Goal: Find specific page/section: Find specific page/section

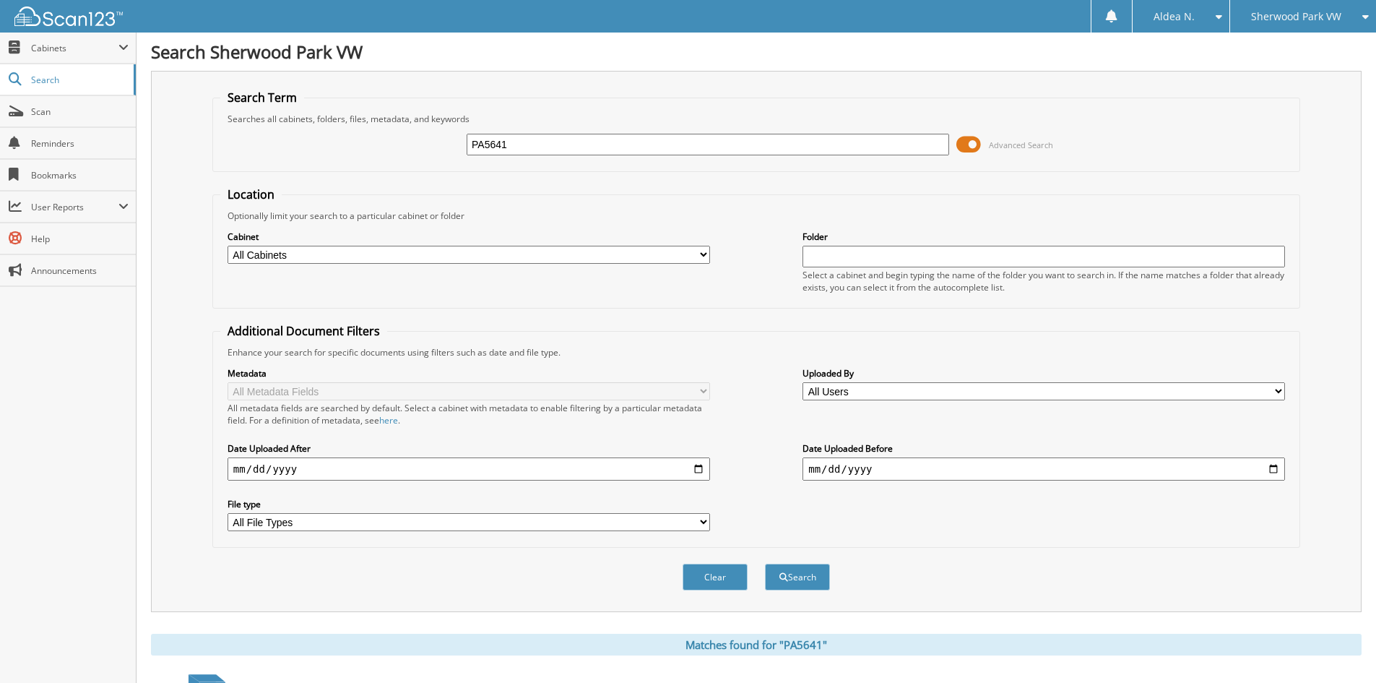
drag, startPoint x: 521, startPoint y: 144, endPoint x: 370, endPoint y: 111, distance: 154.8
click at [373, 113] on fieldset "Search Term Searches all cabinets, folders, files, metadata, and keywords PA564…" at bounding box center [756, 131] width 1088 height 82
type input "PA5832"
click at [765, 563] on button "Search" at bounding box center [797, 576] width 65 height 27
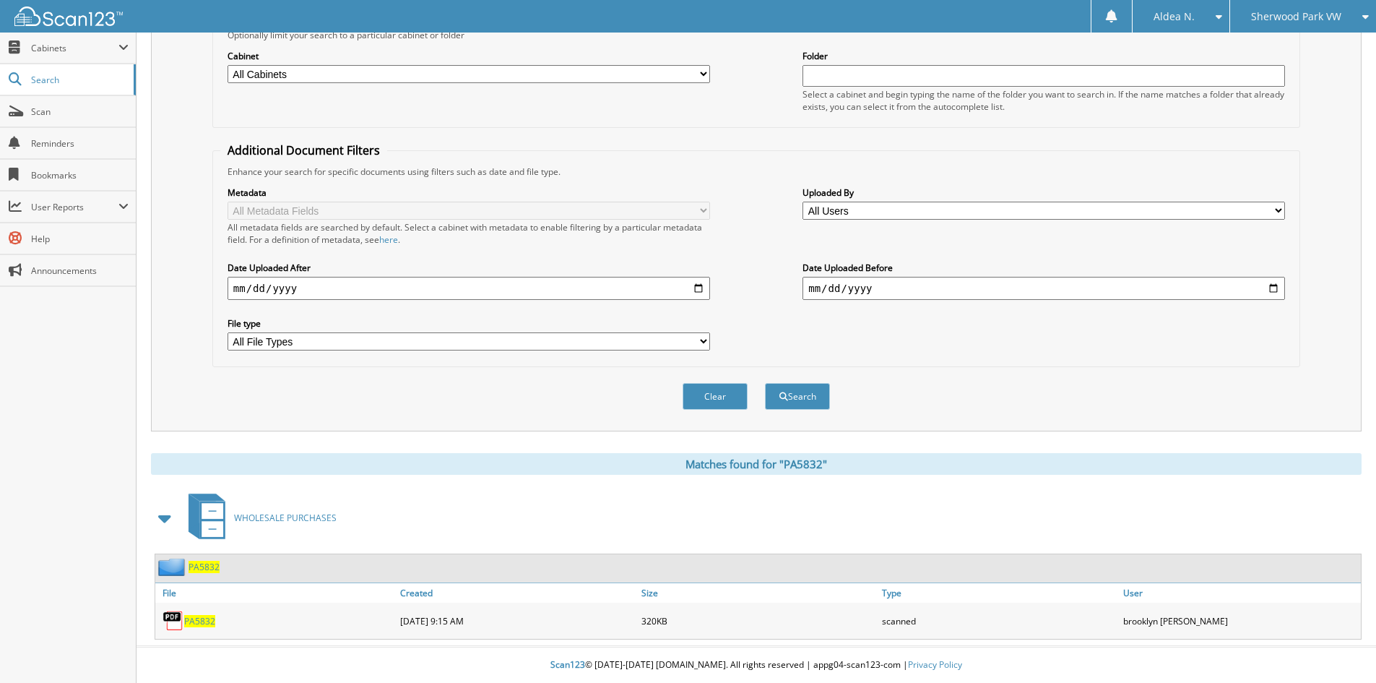
click at [205, 621] on span "PA5832" at bounding box center [199, 621] width 31 height 12
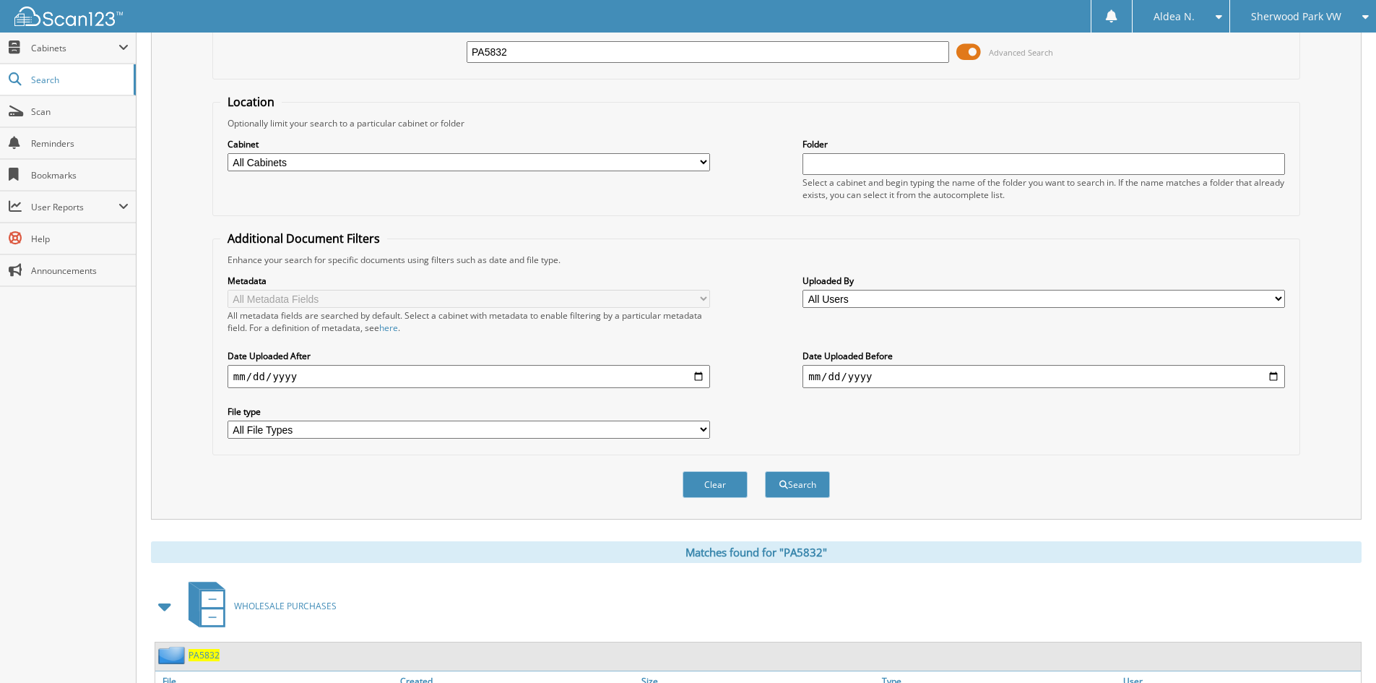
scroll to position [0, 0]
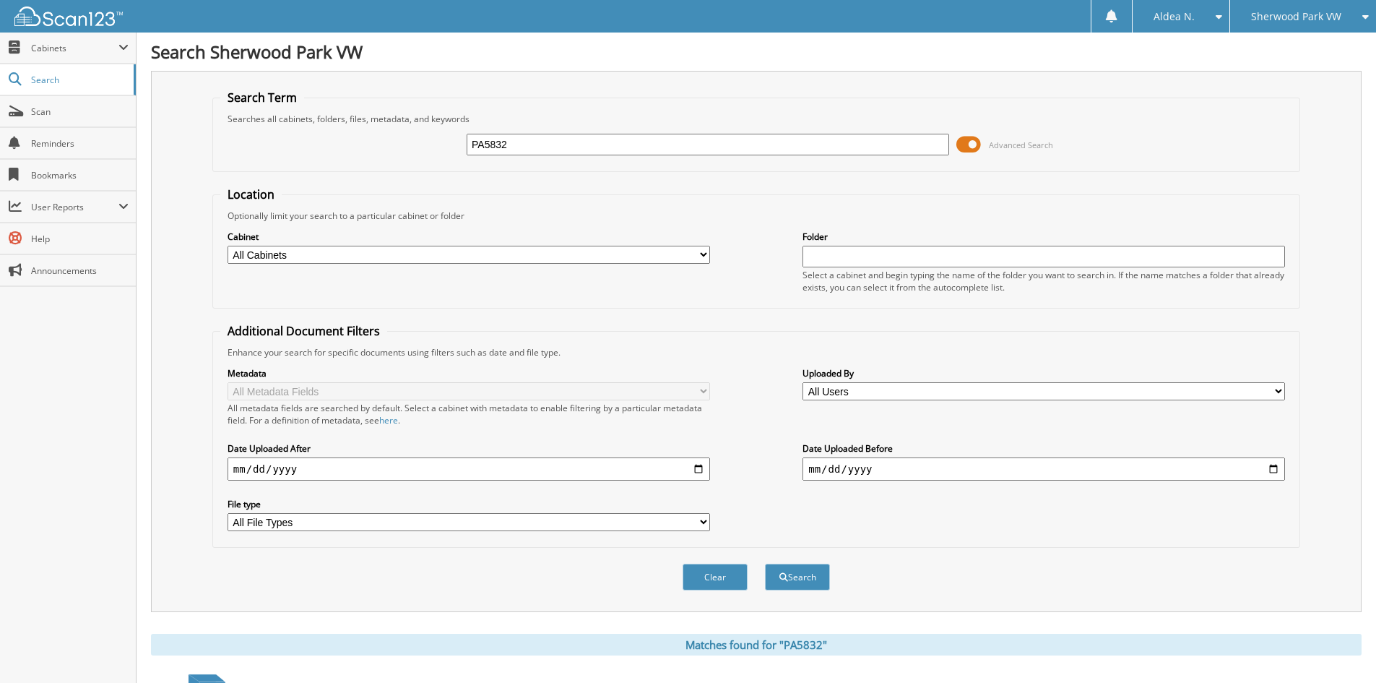
drag, startPoint x: 485, startPoint y: 152, endPoint x: 316, endPoint y: 152, distance: 169.0
click at [316, 152] on div "PA5832 Advanced Search" at bounding box center [756, 144] width 1072 height 39
paste input "PL5784"
type input "PL5784"
click at [765, 563] on button "Search" at bounding box center [797, 576] width 65 height 27
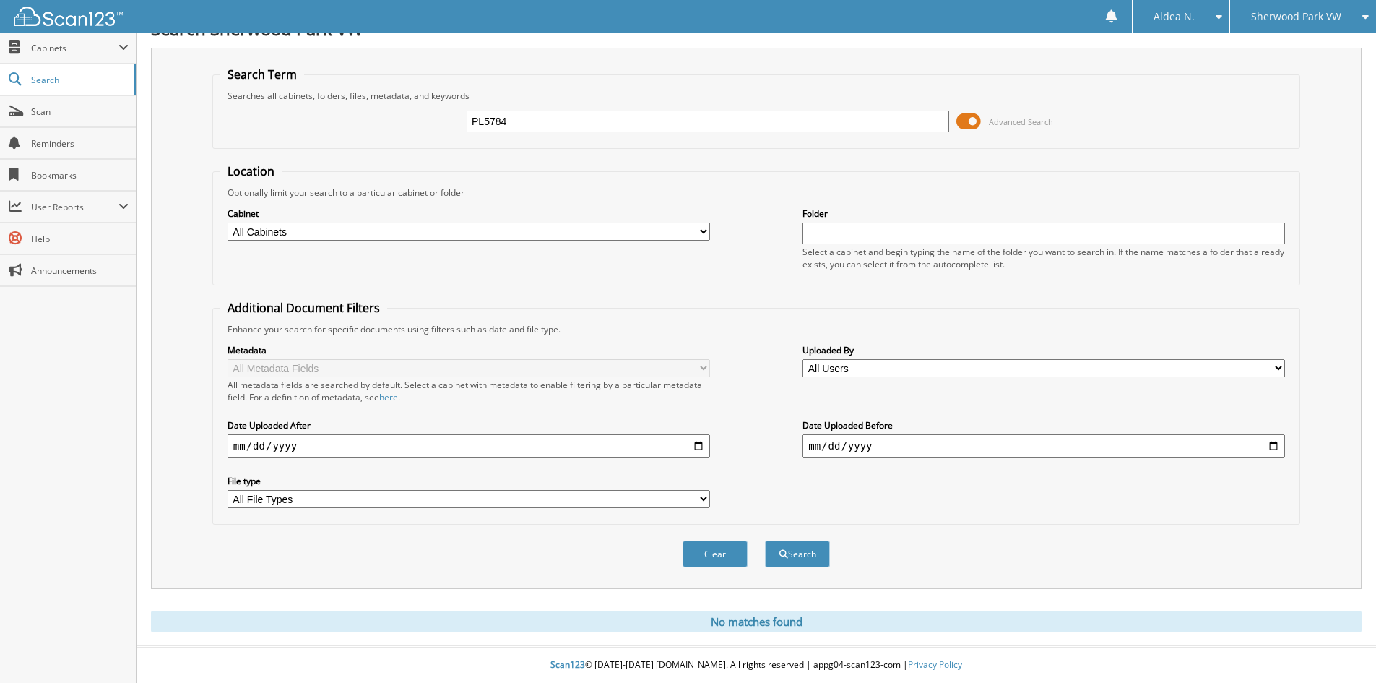
drag, startPoint x: 541, startPoint y: 118, endPoint x: 300, endPoint y: 126, distance: 241.4
click at [300, 126] on div "PL5784 Advanced Search" at bounding box center [756, 121] width 1072 height 39
paste input "W5801"
type input "PW5801"
click at [765, 540] on button "Search" at bounding box center [797, 553] width 65 height 27
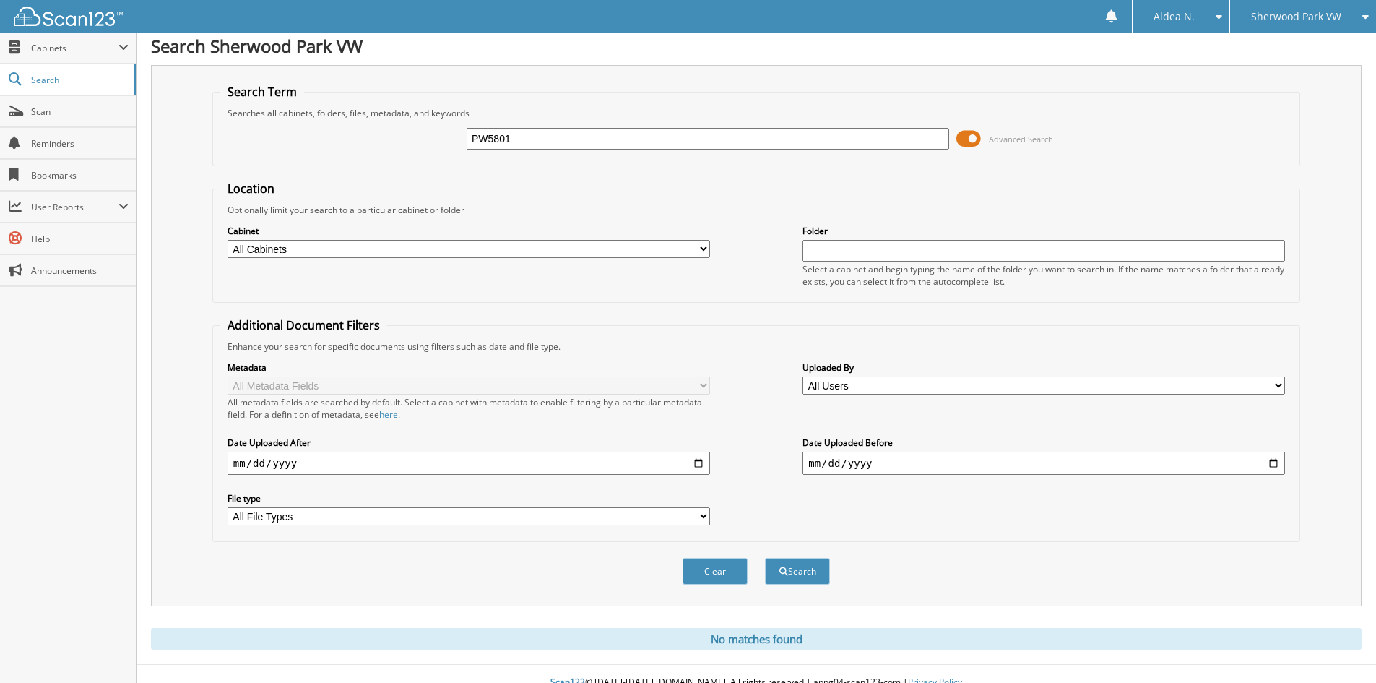
scroll to position [24, 0]
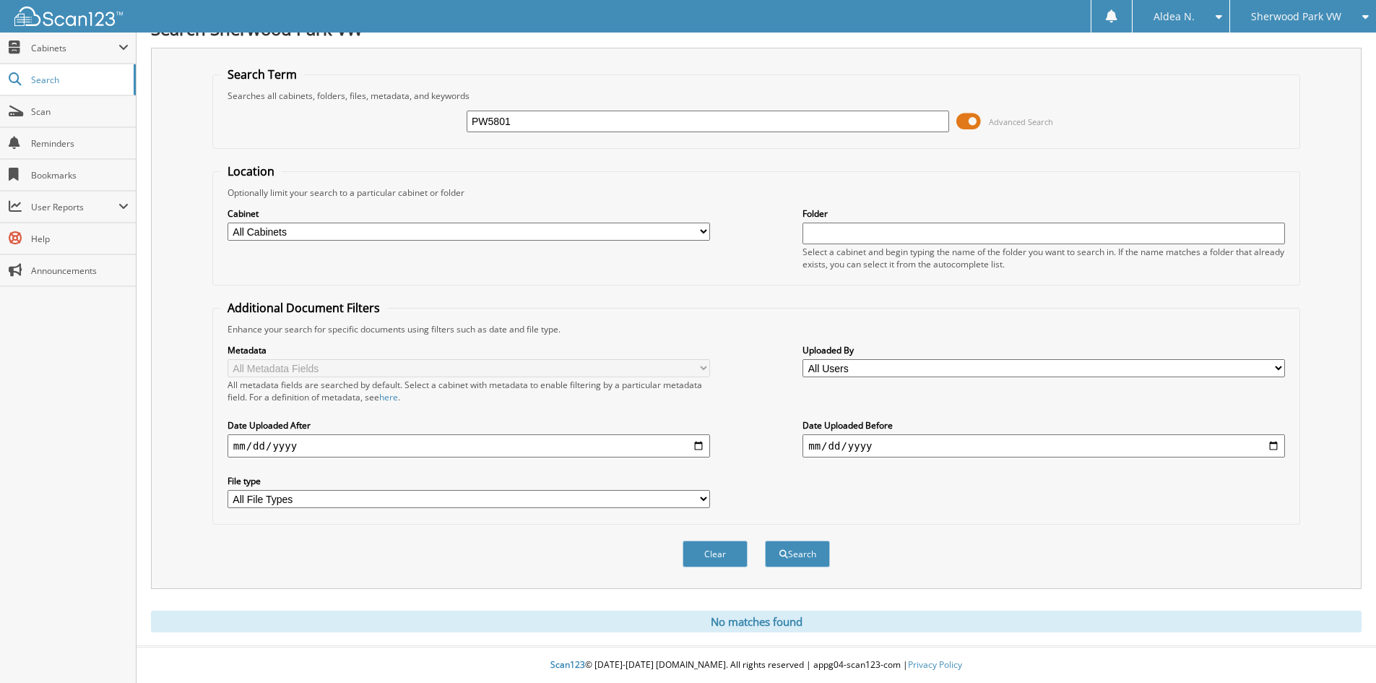
drag, startPoint x: 511, startPoint y: 118, endPoint x: 295, endPoint y: 117, distance: 215.3
click at [295, 117] on div "PW5801 Advanced Search" at bounding box center [756, 121] width 1072 height 39
paste input "A5834"
type input "PA5834"
click at [765, 540] on button "Search" at bounding box center [797, 553] width 65 height 27
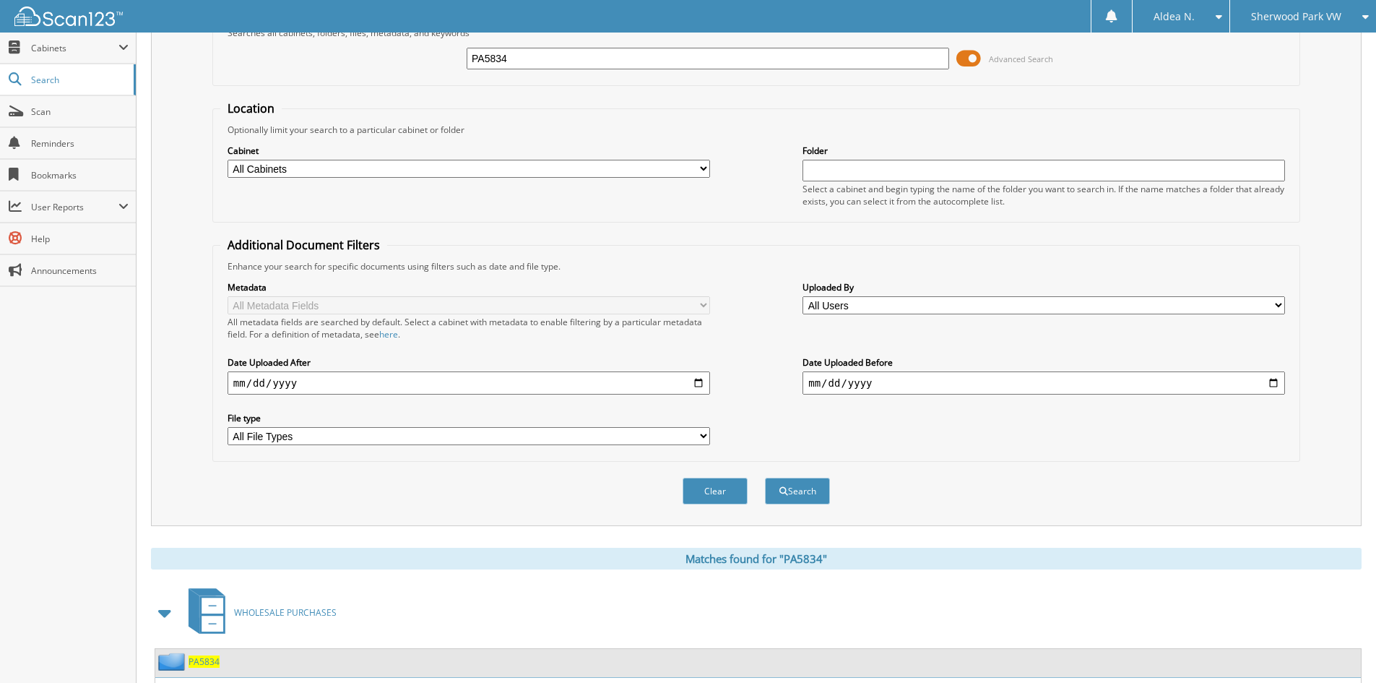
scroll to position [181, 0]
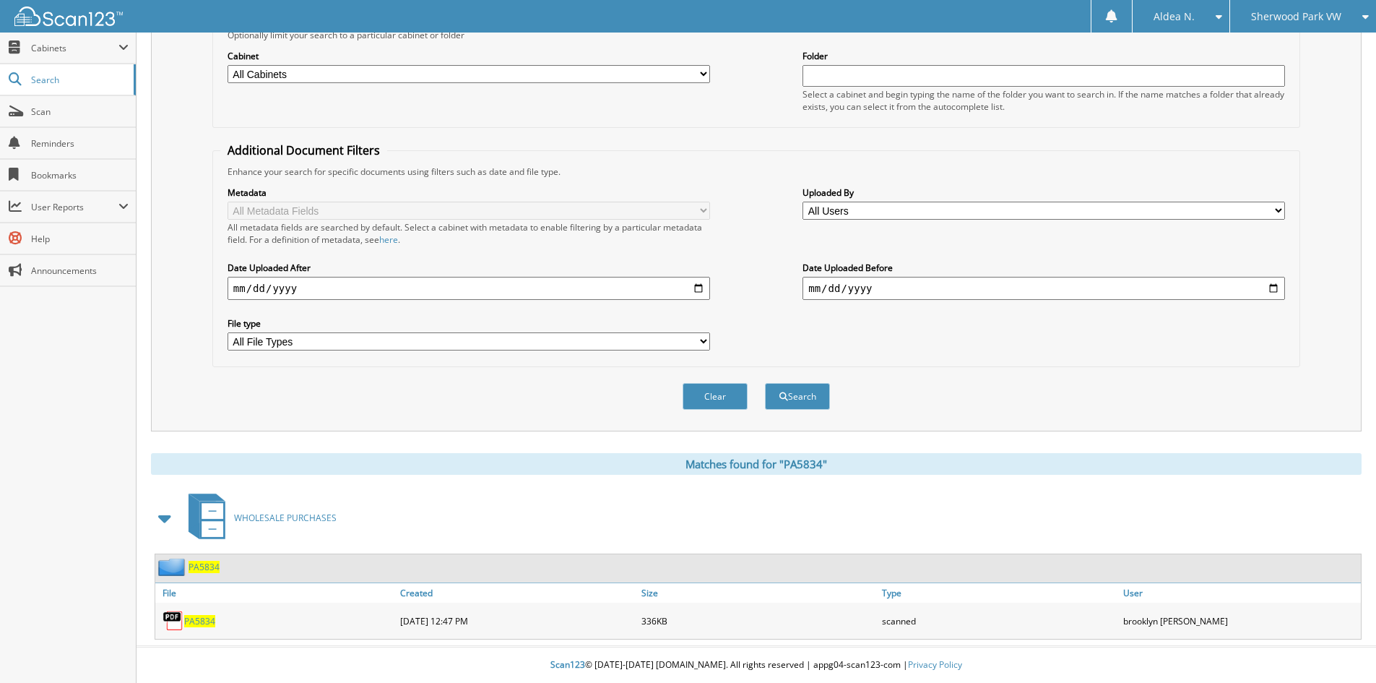
click at [199, 630] on div "PA5834" at bounding box center [275, 620] width 241 height 29
click at [199, 622] on span "PA5834" at bounding box center [199, 621] width 31 height 12
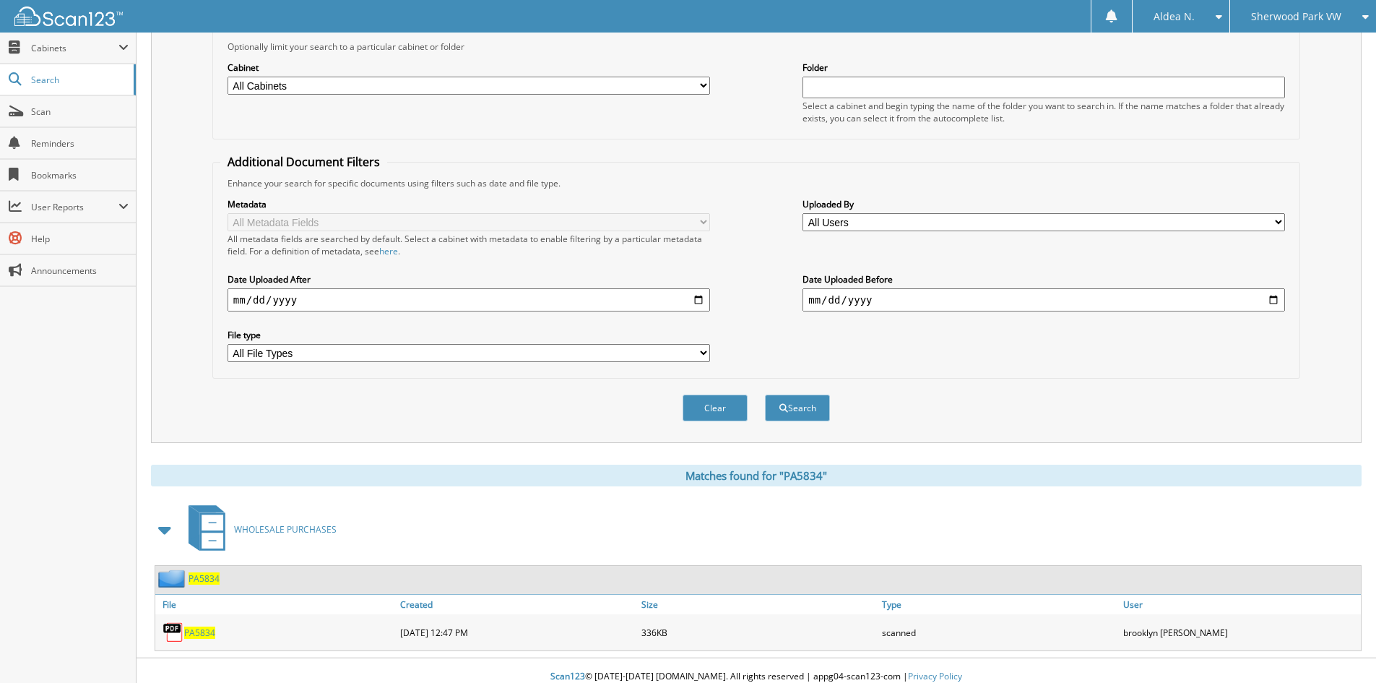
scroll to position [0, 0]
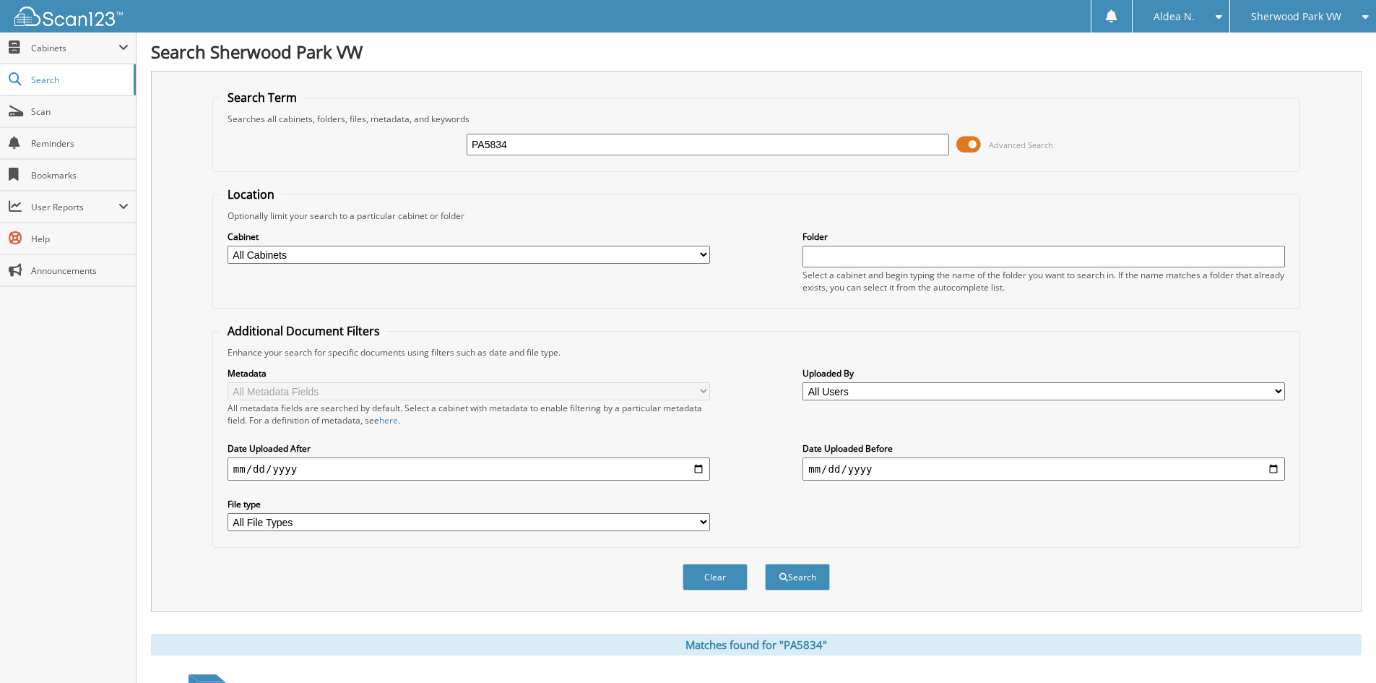
drag, startPoint x: 563, startPoint y: 152, endPoint x: 262, endPoint y: 148, distance: 301.3
click at [262, 148] on div "PA5834 Advanced Search" at bounding box center [756, 144] width 1072 height 39
paste input "5"
type input "PA5835"
click at [765, 563] on button "Search" at bounding box center [797, 576] width 65 height 27
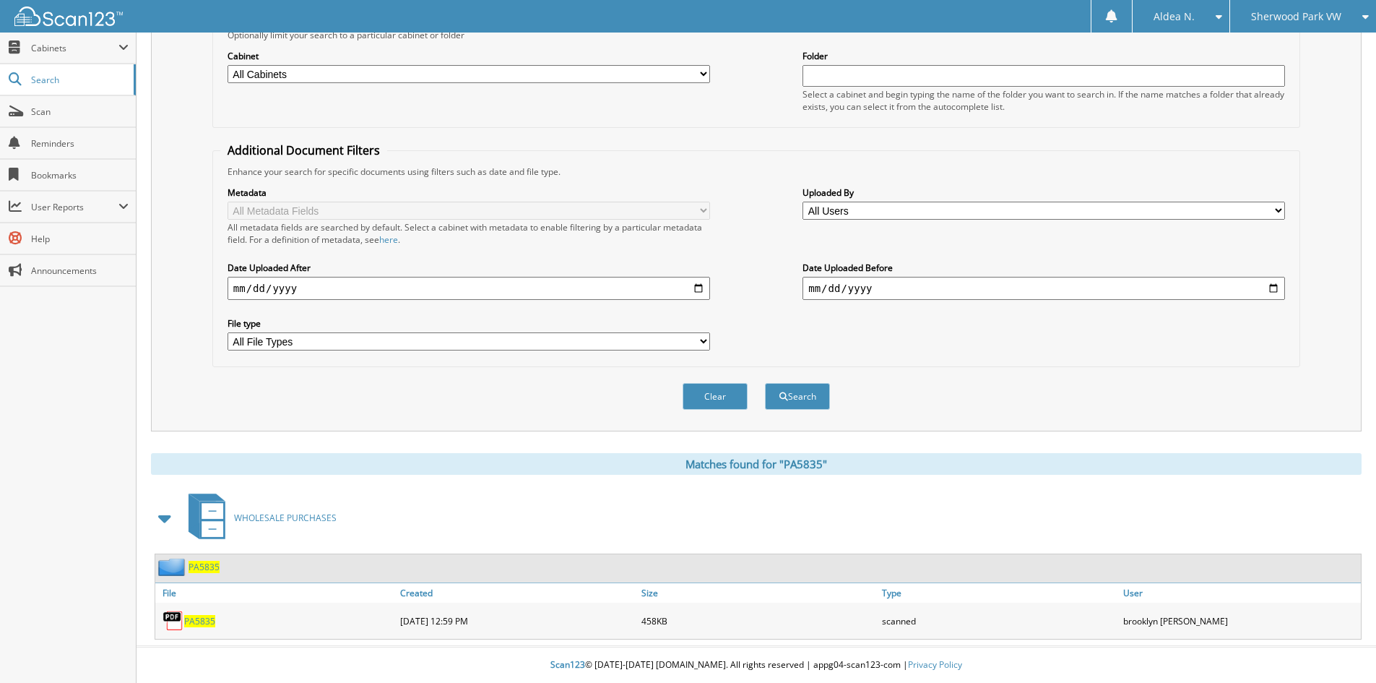
click at [198, 621] on span "PA5835" at bounding box center [199, 621] width 31 height 12
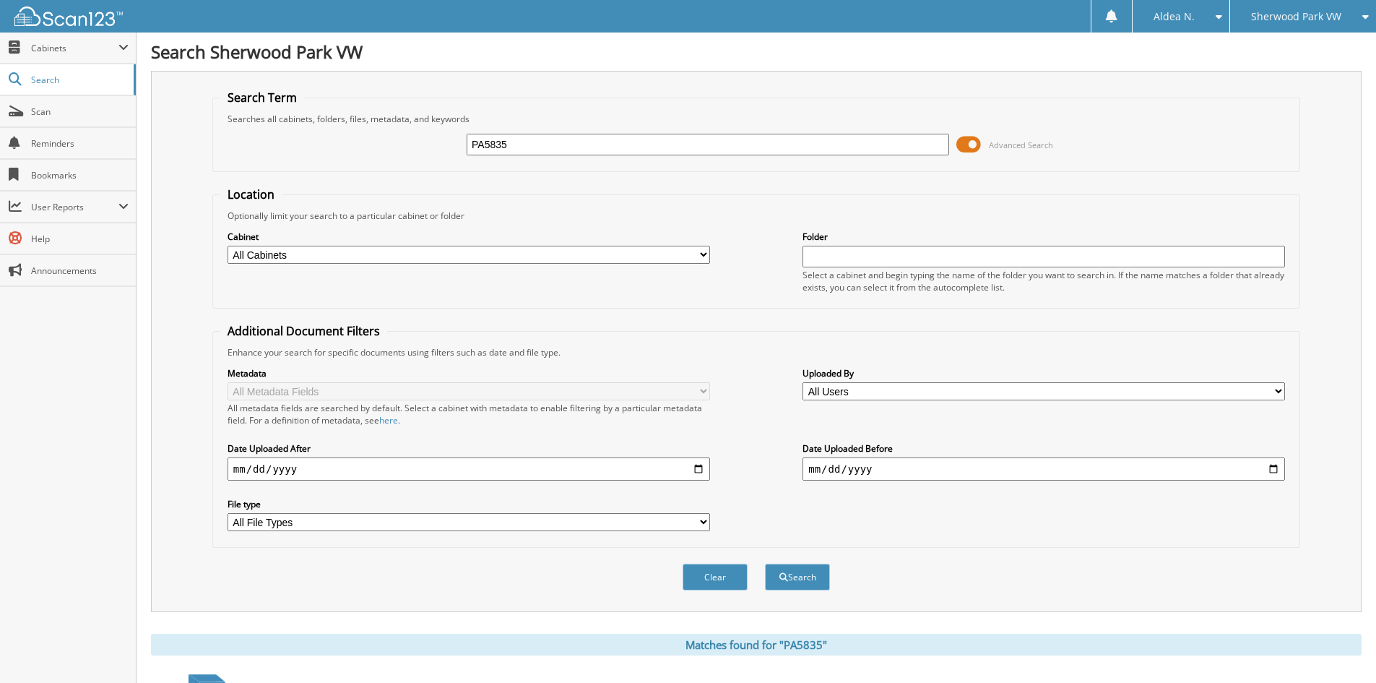
drag, startPoint x: 516, startPoint y: 150, endPoint x: 366, endPoint y: 144, distance: 149.7
click at [366, 143] on div "PA5835 Advanced Search" at bounding box center [756, 144] width 1072 height 39
paste input "6"
type input "PA5836"
click at [765, 563] on button "Search" at bounding box center [797, 576] width 65 height 27
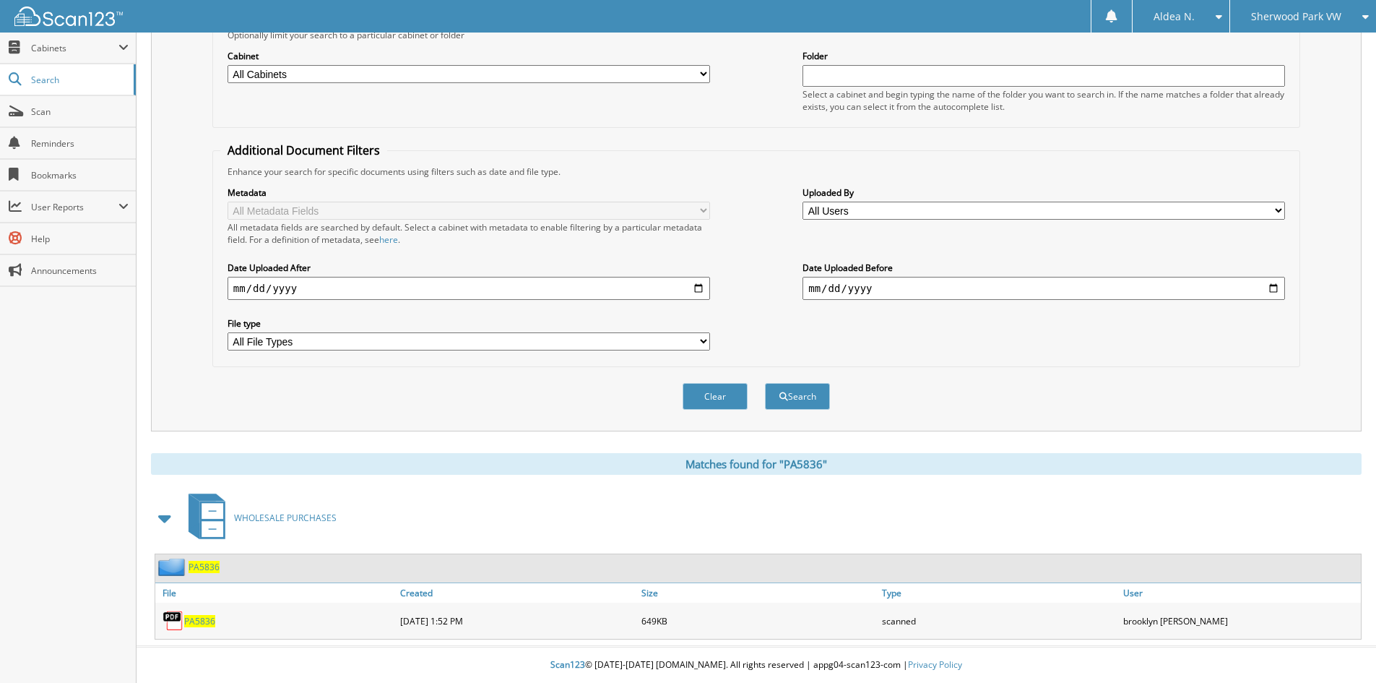
click at [201, 621] on span "PA5836" at bounding box center [199, 621] width 31 height 12
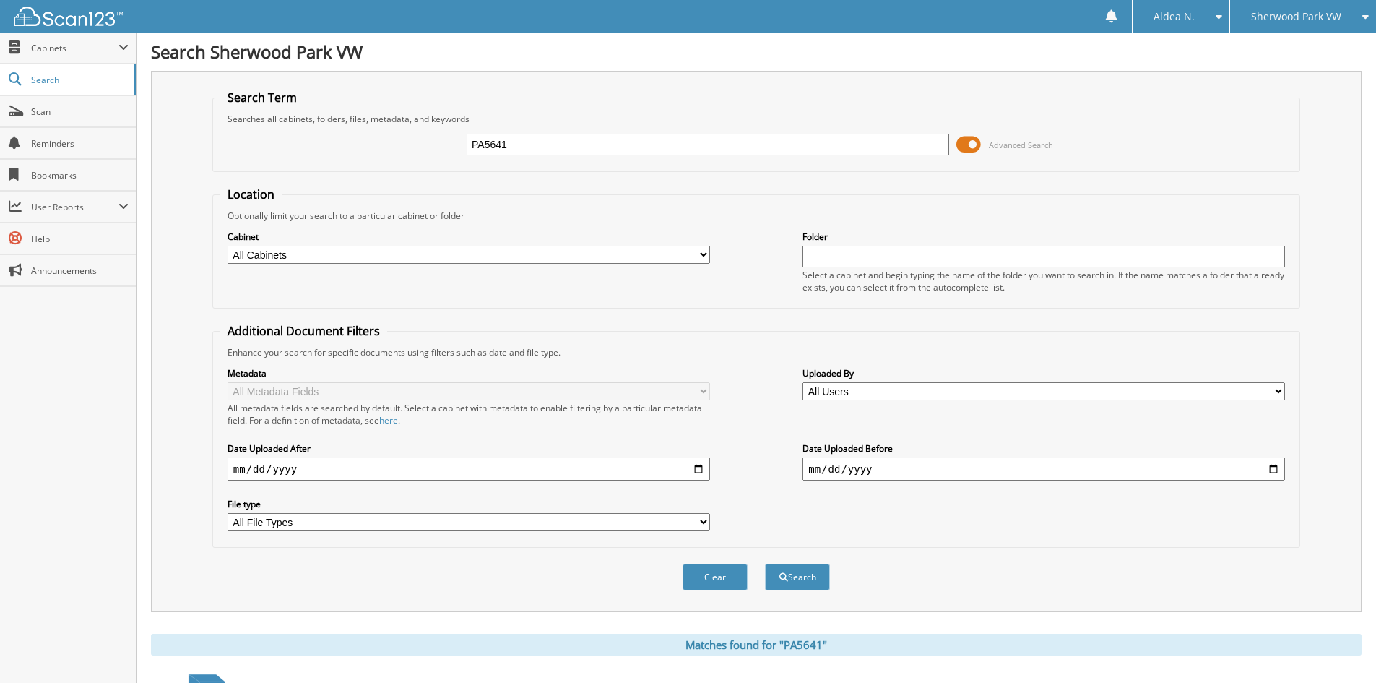
drag, startPoint x: 618, startPoint y: 146, endPoint x: 321, endPoint y: 131, distance: 297.3
click at [321, 131] on div "PA5641 Advanced Search" at bounding box center [756, 144] width 1072 height 39
type input "PA5837"
click at [765, 563] on button "Search" at bounding box center [797, 576] width 65 height 27
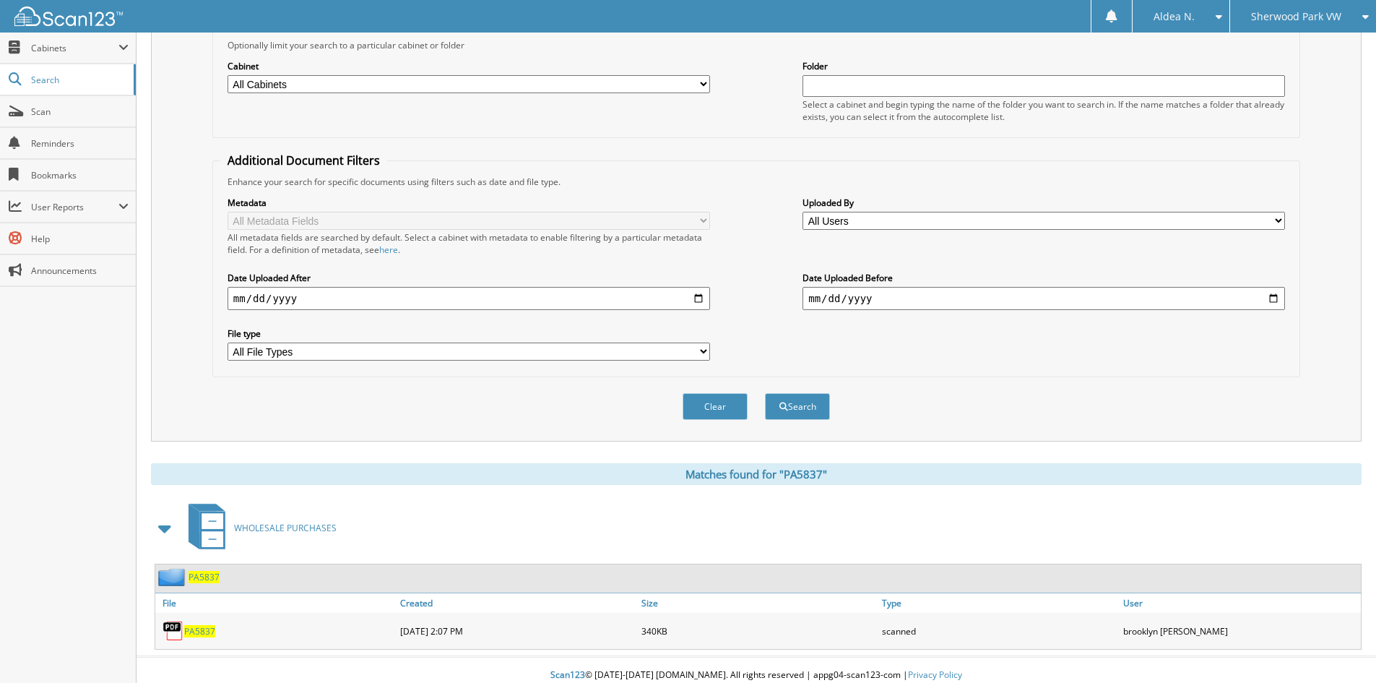
scroll to position [181, 0]
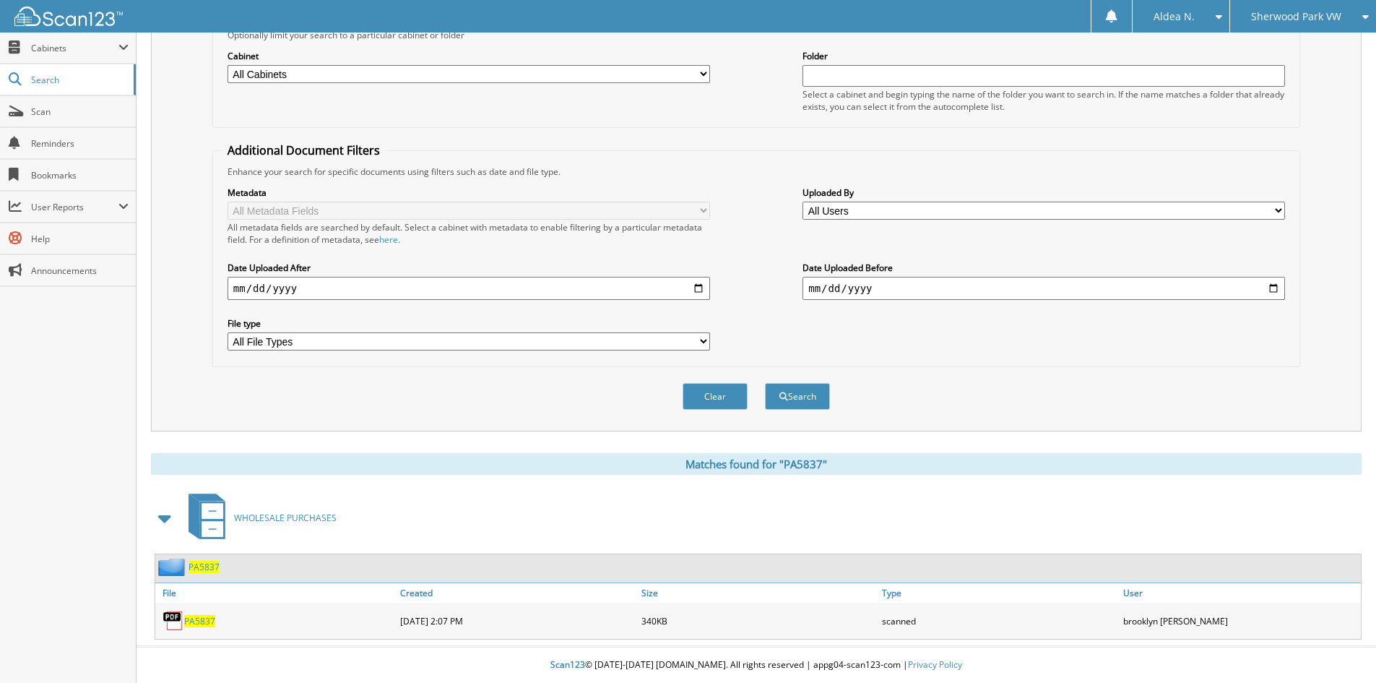
click at [204, 623] on span "PA5837" at bounding box center [199, 621] width 31 height 12
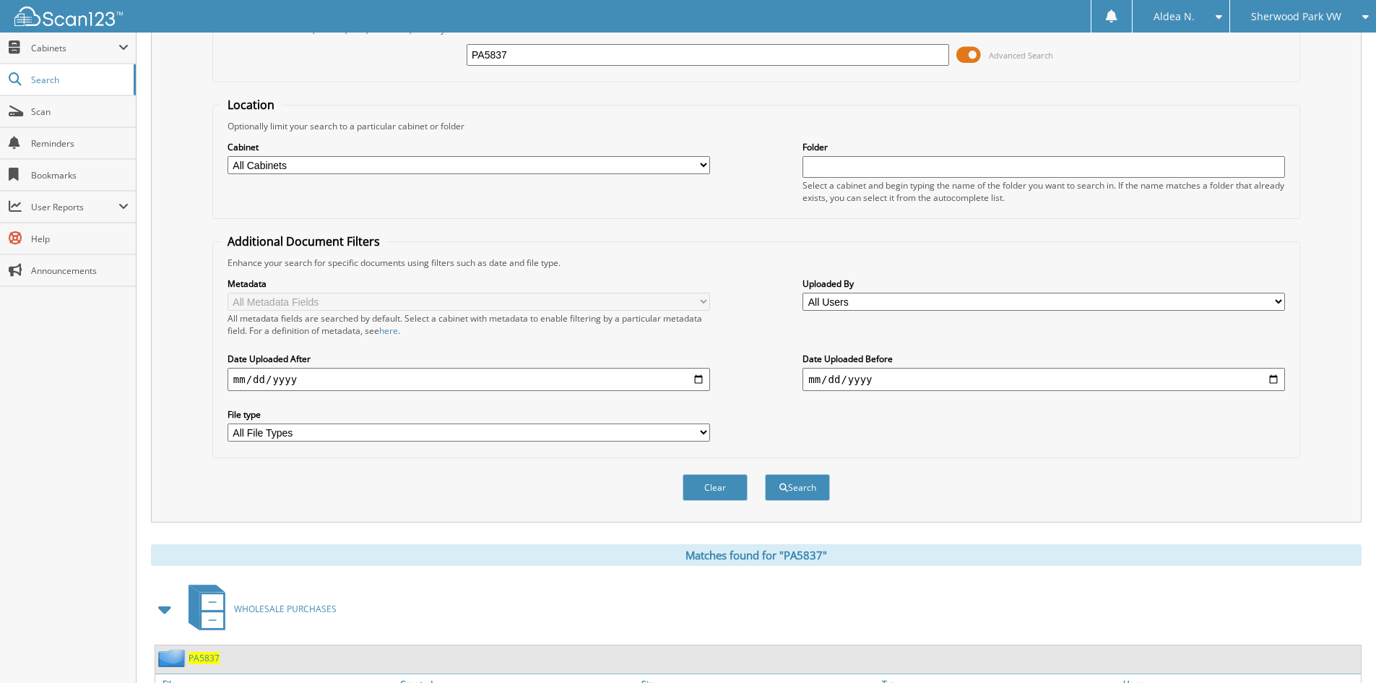
scroll to position [0, 0]
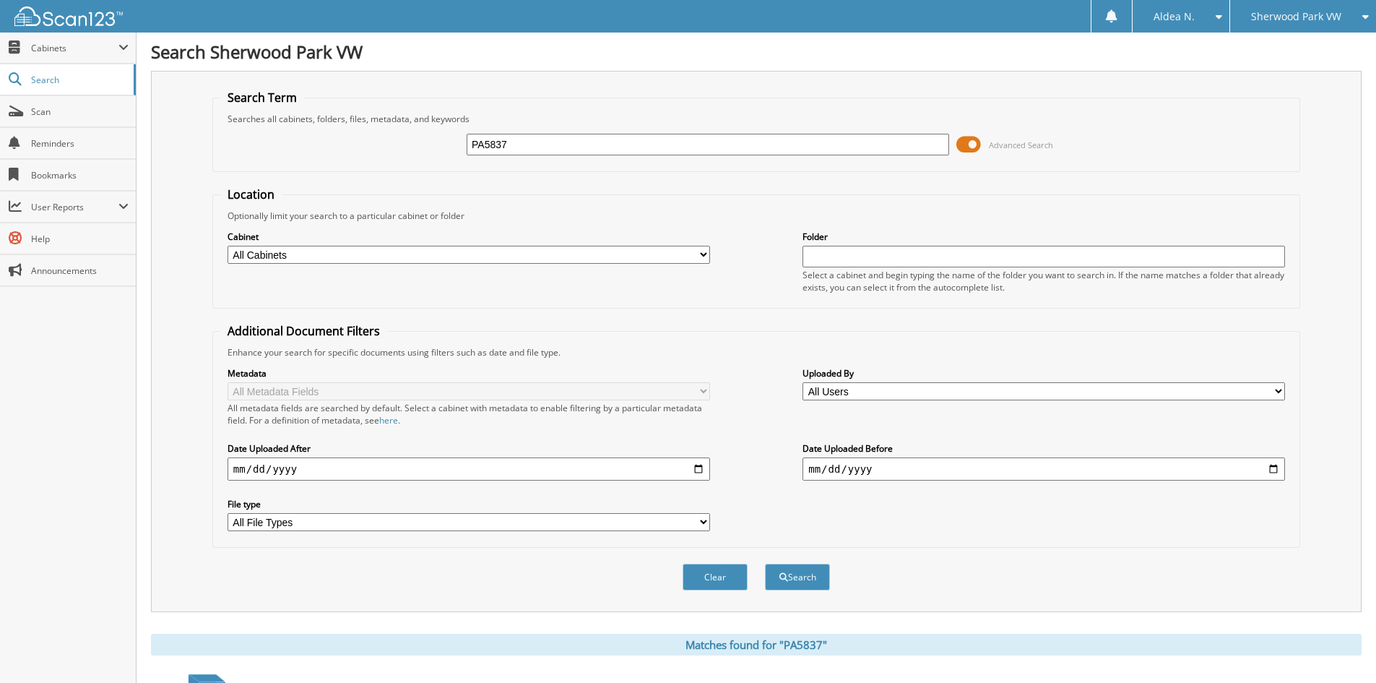
drag, startPoint x: 610, startPoint y: 149, endPoint x: 371, endPoint y: 150, distance: 239.8
click at [371, 150] on div "PA5837 Advanced Search" at bounding box center [756, 144] width 1072 height 39
paste input "W5838"
type input "PW5838"
click at [765, 563] on button "Search" at bounding box center [797, 576] width 65 height 27
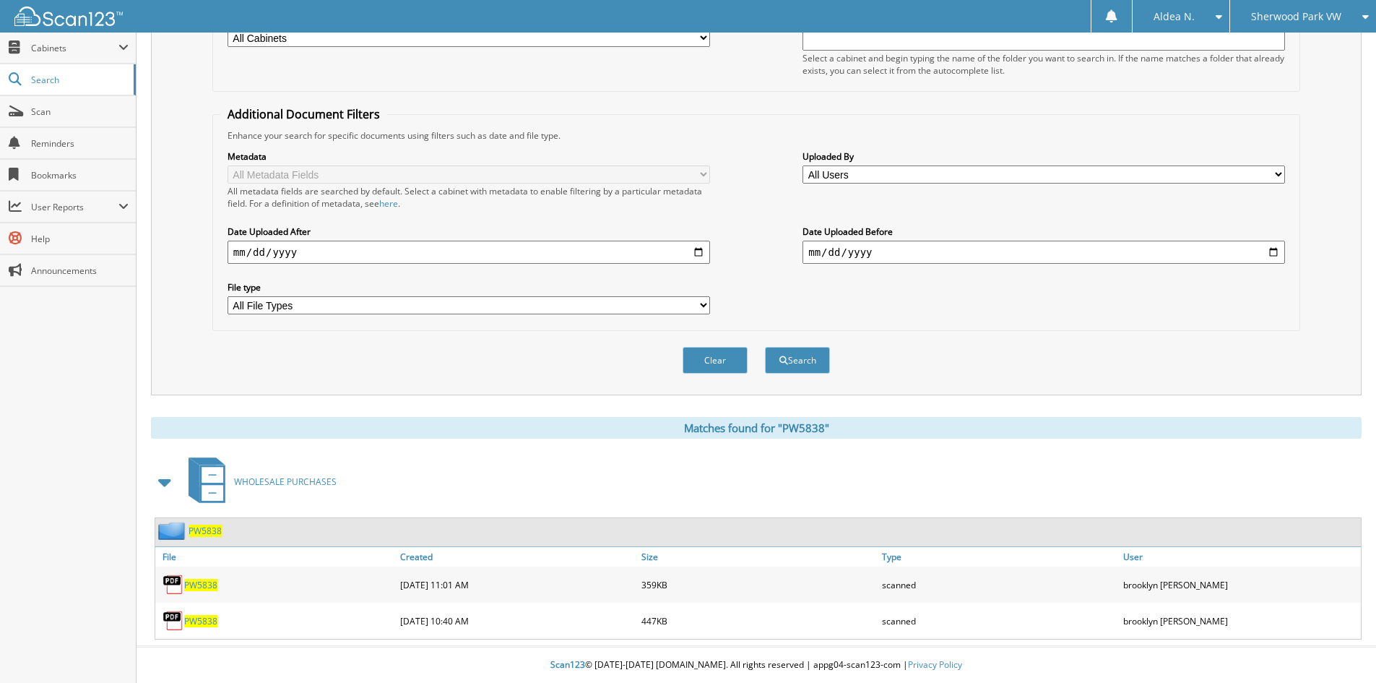
click at [207, 587] on span "PW5838" at bounding box center [200, 585] width 33 height 12
click at [209, 621] on span "PW5838" at bounding box center [200, 621] width 33 height 12
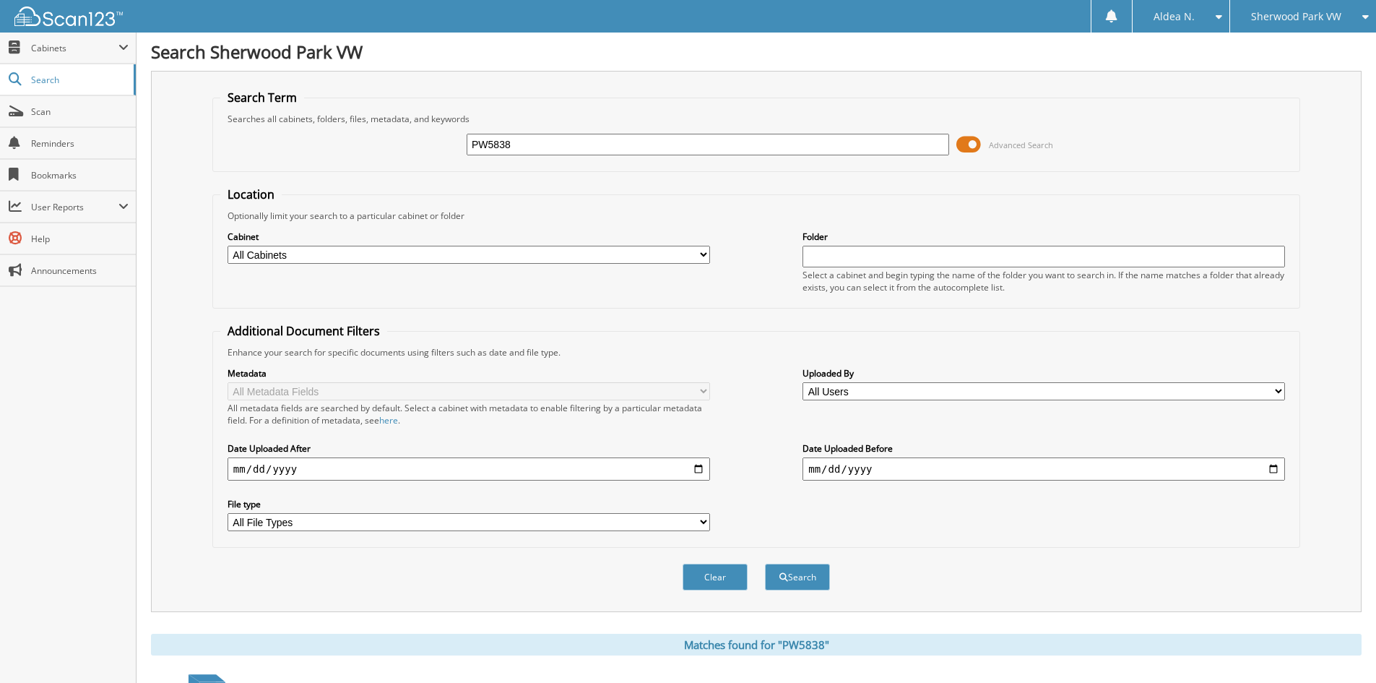
drag, startPoint x: 568, startPoint y: 146, endPoint x: 322, endPoint y: 147, distance: 245.6
click at [322, 146] on div "PW5838 Advanced Search" at bounding box center [756, 144] width 1072 height 39
paste input "9"
type input "PW5839"
click at [765, 563] on button "Search" at bounding box center [797, 576] width 65 height 27
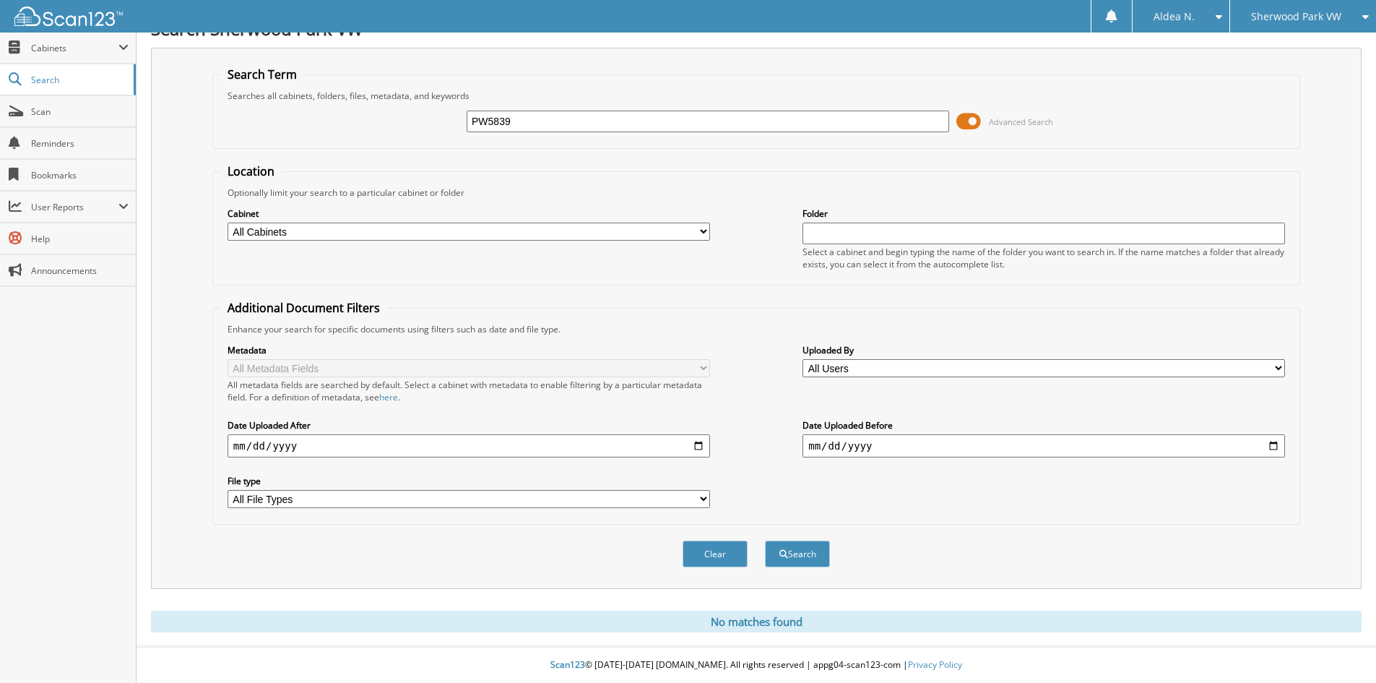
click at [657, 127] on input "PW5839" at bounding box center [708, 122] width 483 height 22
type input "PW5840"
click at [765, 540] on button "Search" at bounding box center [797, 553] width 65 height 27
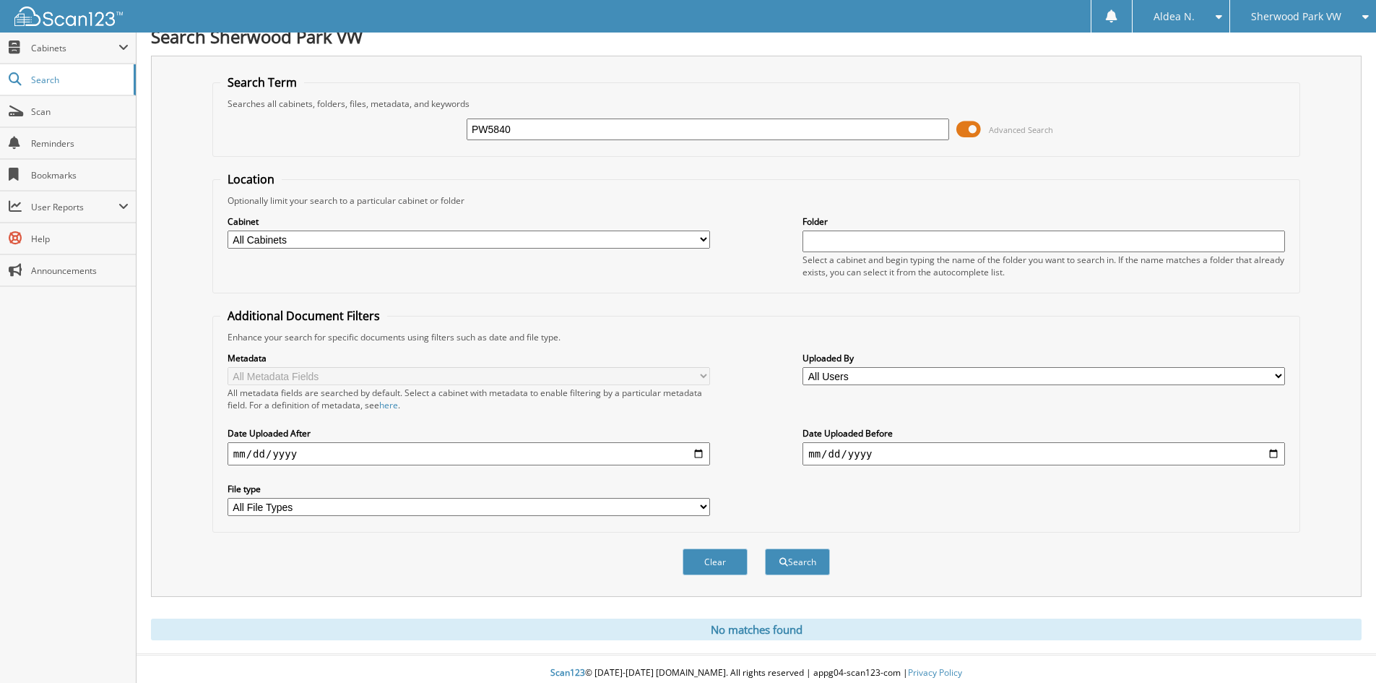
scroll to position [24, 0]
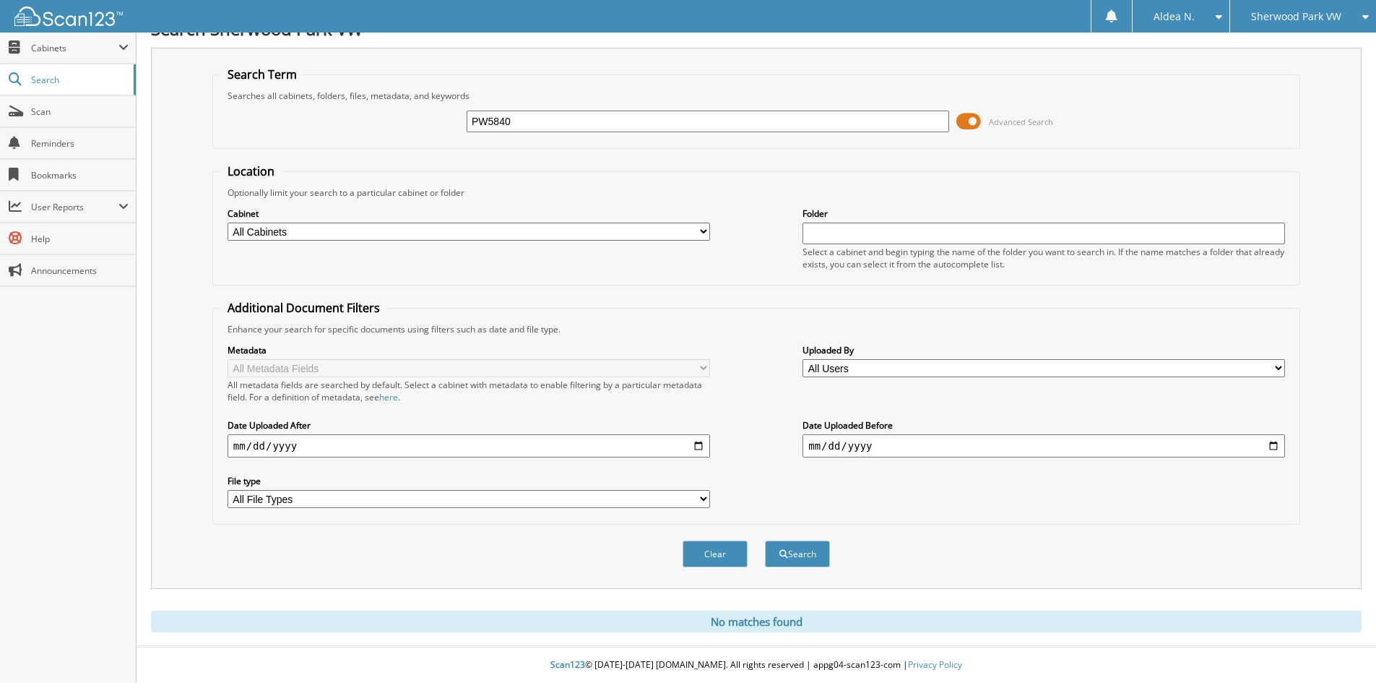
click at [489, 121] on input "PW5840" at bounding box center [708, 122] width 483 height 22
drag, startPoint x: 537, startPoint y: 117, endPoint x: 386, endPoint y: 120, distance: 151.0
click at [386, 120] on div "PW5840 Advanced Search" at bounding box center [756, 121] width 1072 height 39
type input "PA5840"
click at [765, 540] on button "Search" at bounding box center [797, 553] width 65 height 27
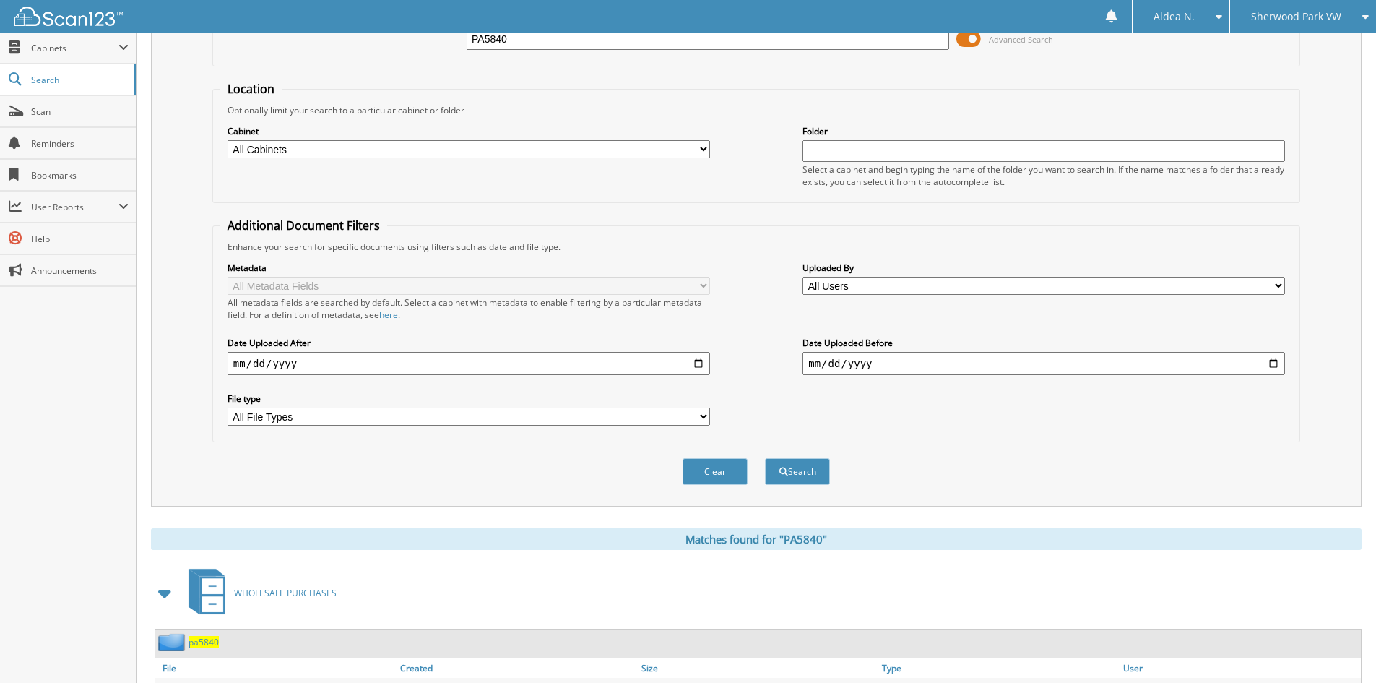
scroll to position [181, 0]
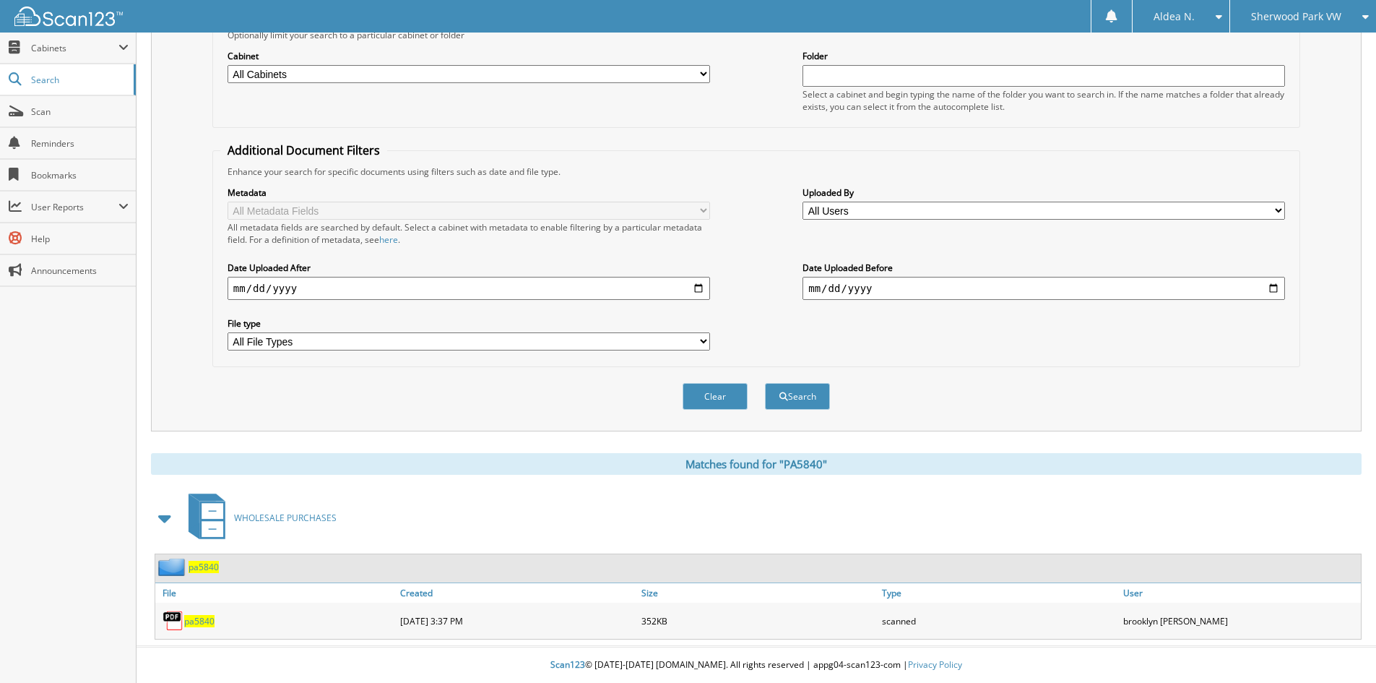
click at [194, 626] on span "pa5840" at bounding box center [199, 621] width 30 height 12
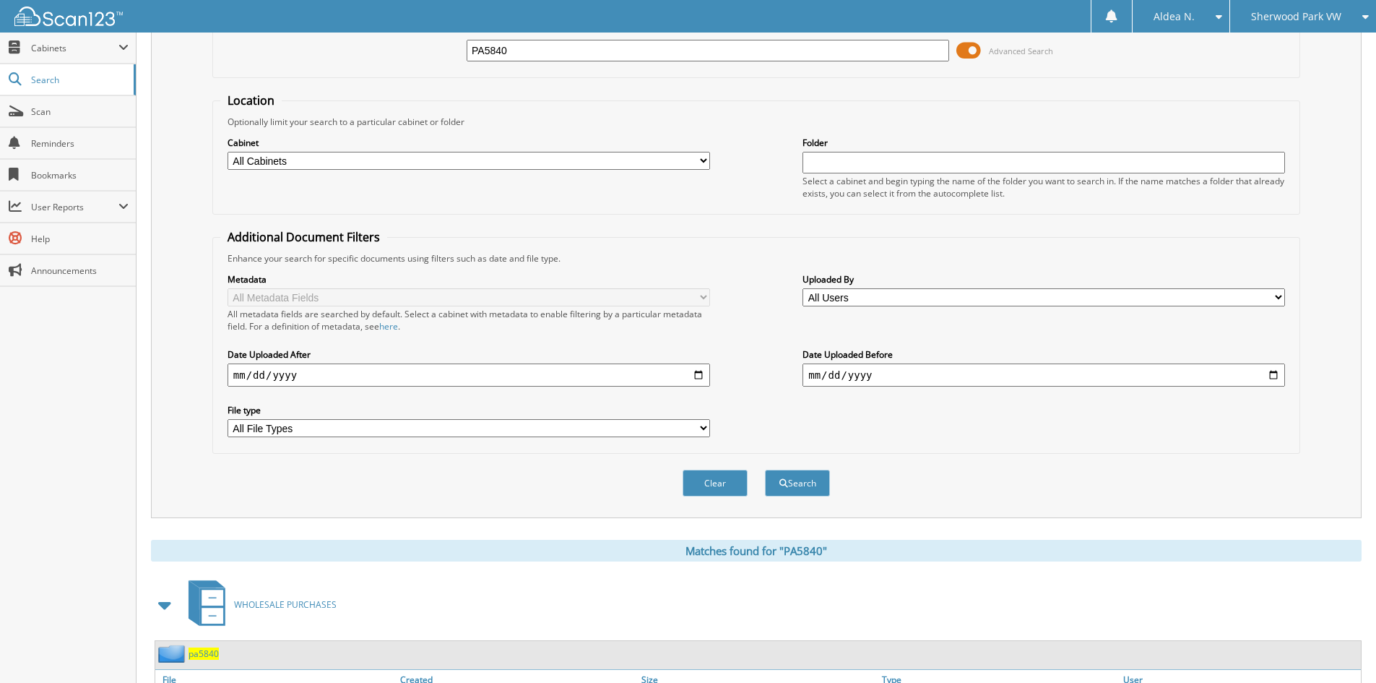
scroll to position [0, 0]
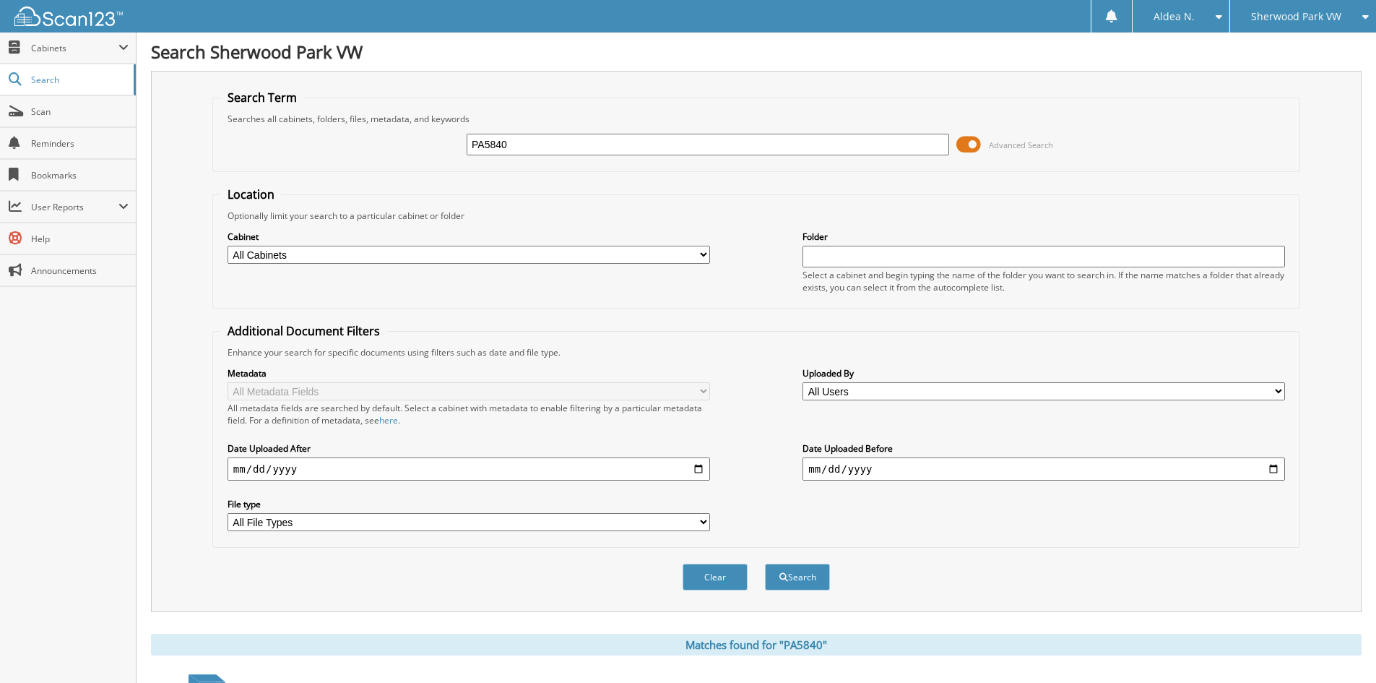
drag, startPoint x: 573, startPoint y: 144, endPoint x: 303, endPoint y: 130, distance: 269.9
click at [303, 130] on div "PA5840 Advanced Search" at bounding box center [756, 144] width 1072 height 39
paste input "1"
type input "PA5841"
click at [765, 563] on button "Search" at bounding box center [797, 576] width 65 height 27
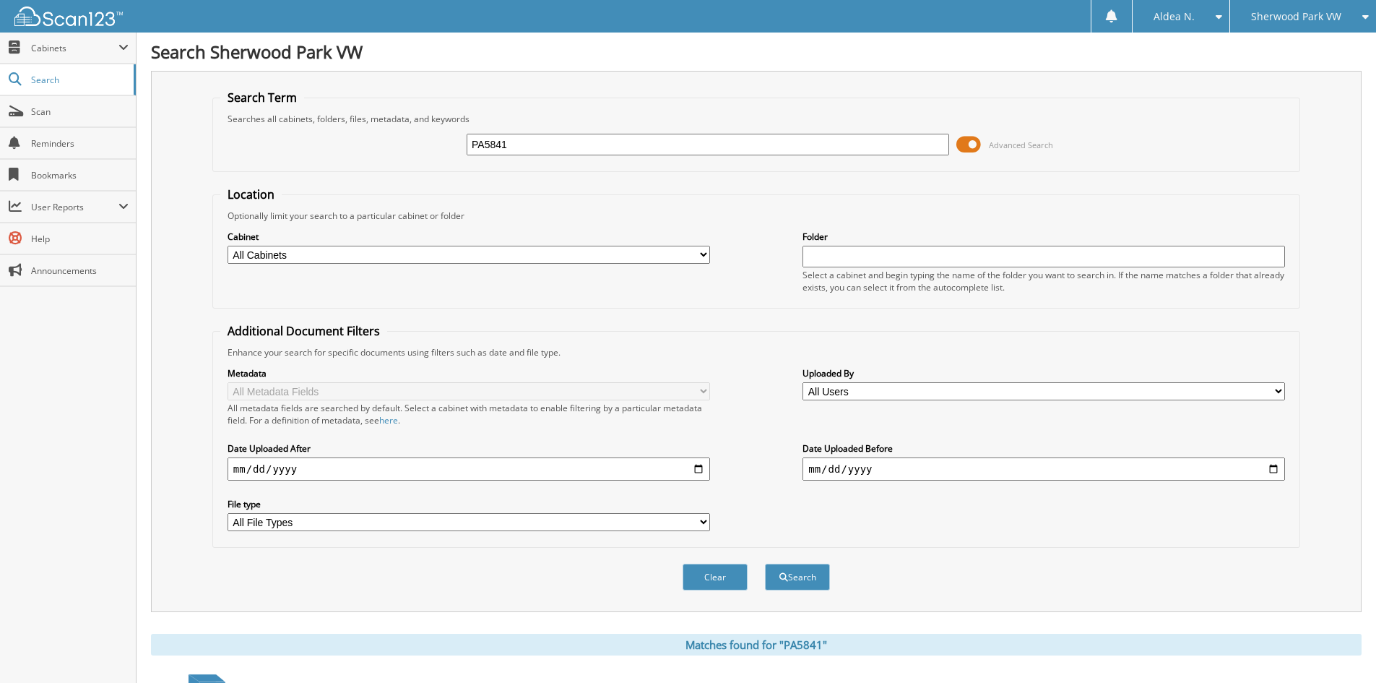
scroll to position [181, 0]
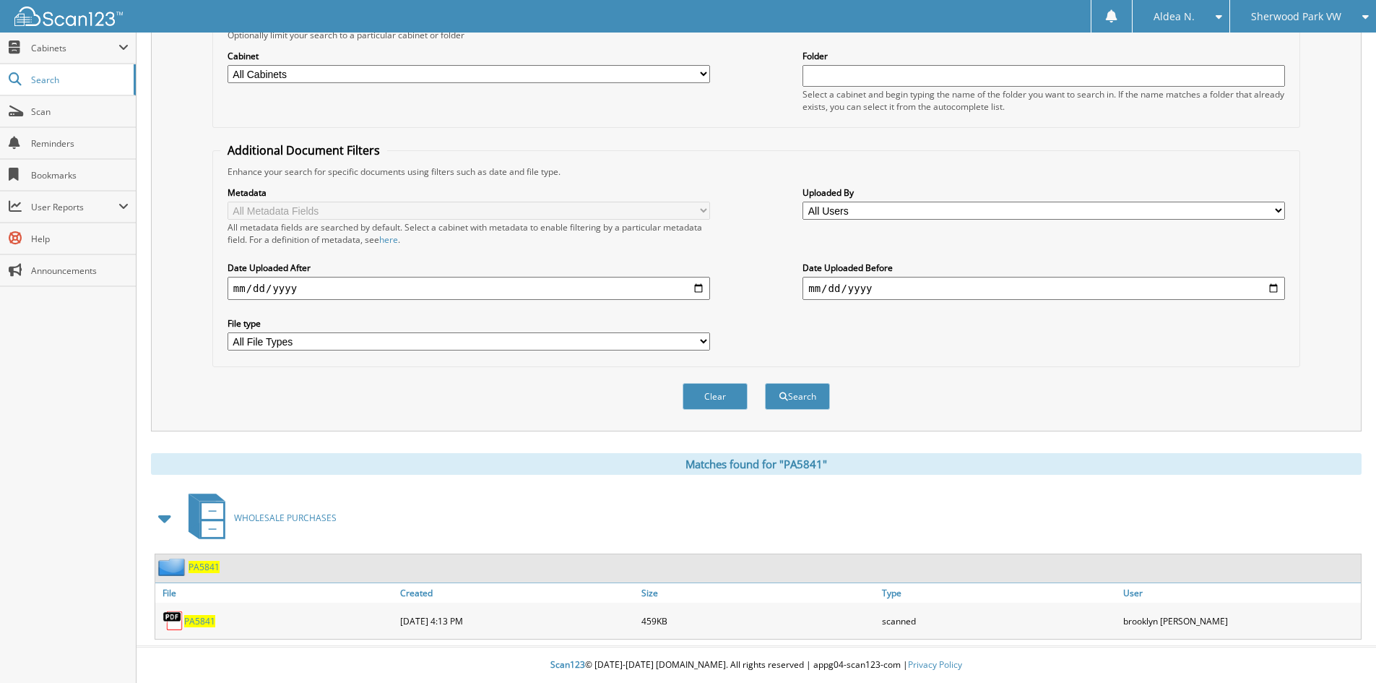
click at [199, 621] on span "PA5841" at bounding box center [199, 621] width 31 height 12
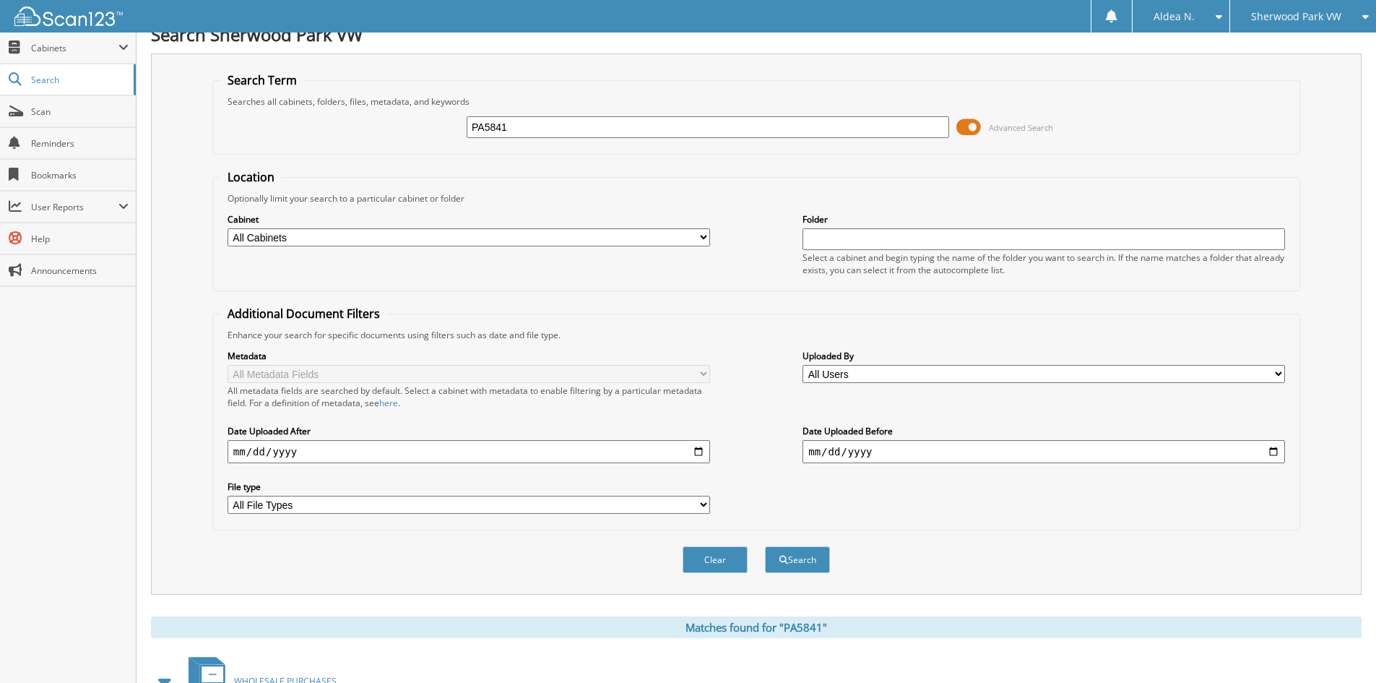
scroll to position [0, 0]
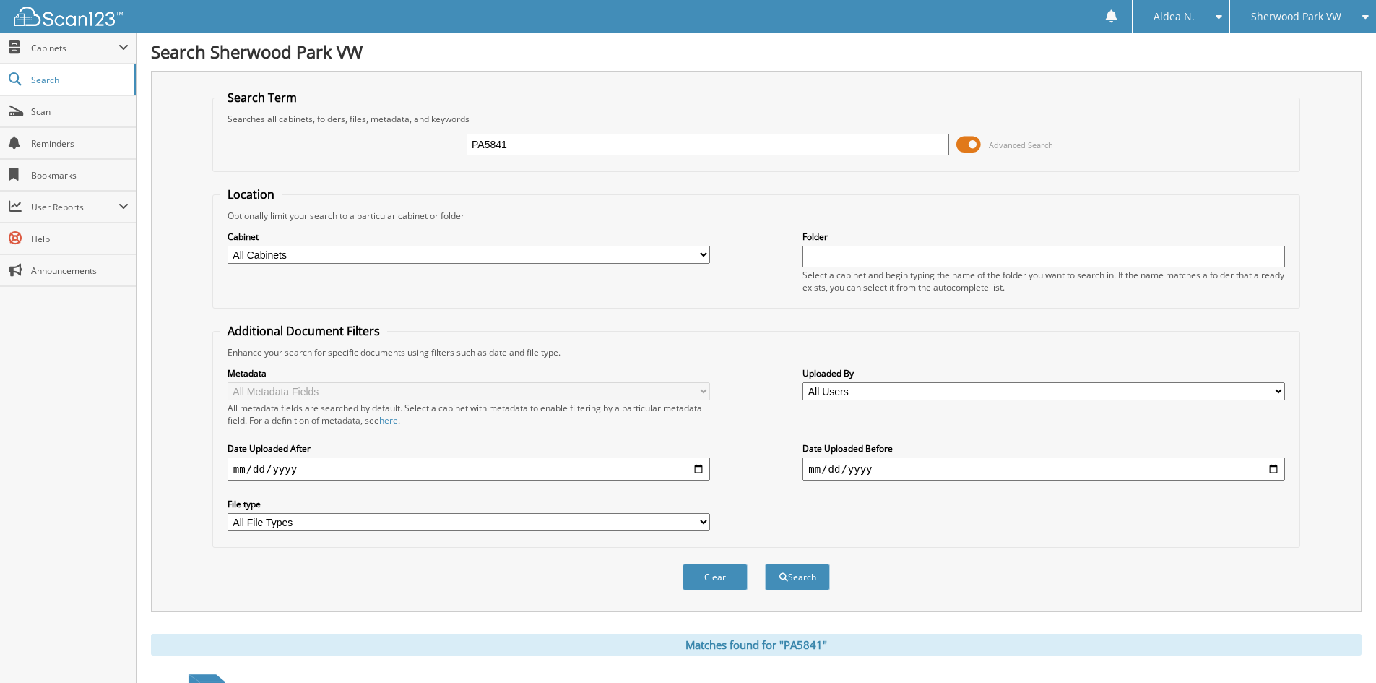
click at [582, 143] on input "PA5841" at bounding box center [708, 145] width 483 height 22
type input "PA5842"
click at [765, 563] on button "Search" at bounding box center [797, 576] width 65 height 27
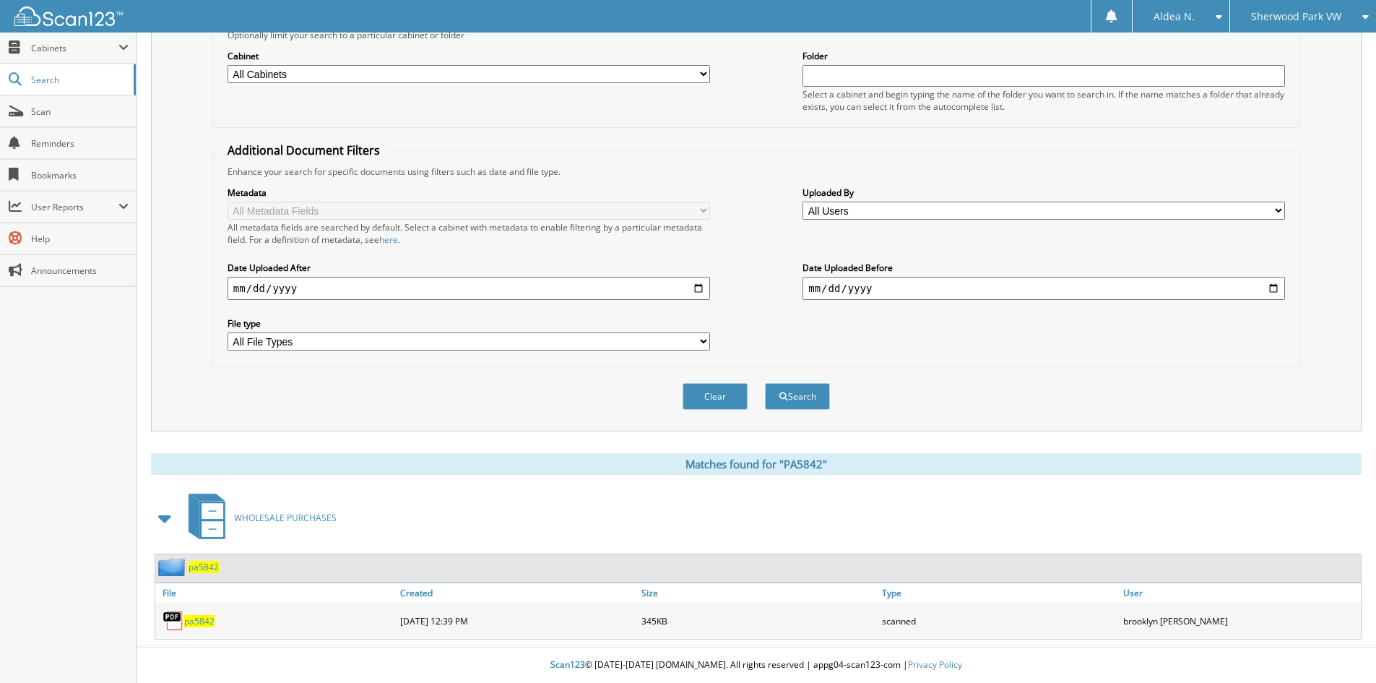
click at [207, 623] on span "pa5842" at bounding box center [199, 621] width 30 height 12
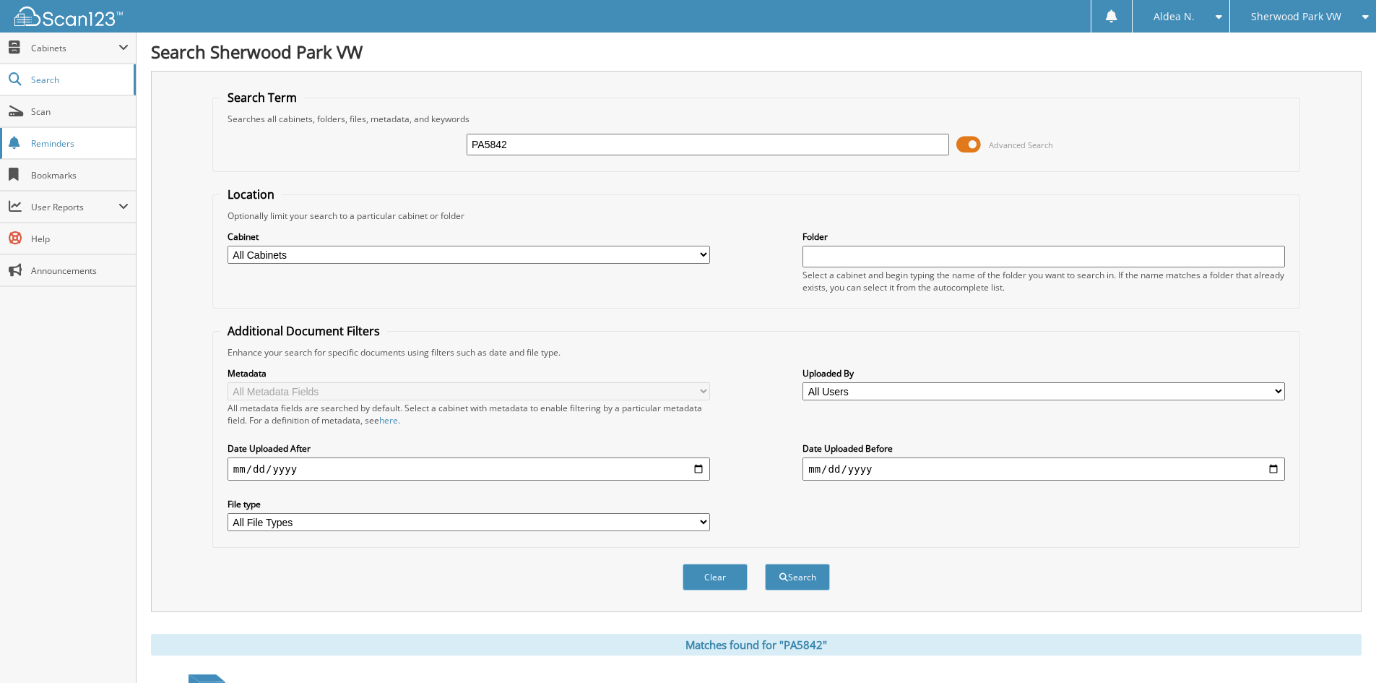
drag, startPoint x: 590, startPoint y: 144, endPoint x: 121, endPoint y: 152, distance: 469.6
click at [121, 152] on body "Aldea N. Settings Logout Sherwood Park VW Xtown Motor LP Close" at bounding box center [688, 431] width 1376 height 863
type input "v"
paste input "PA5843"
type input "PA5843"
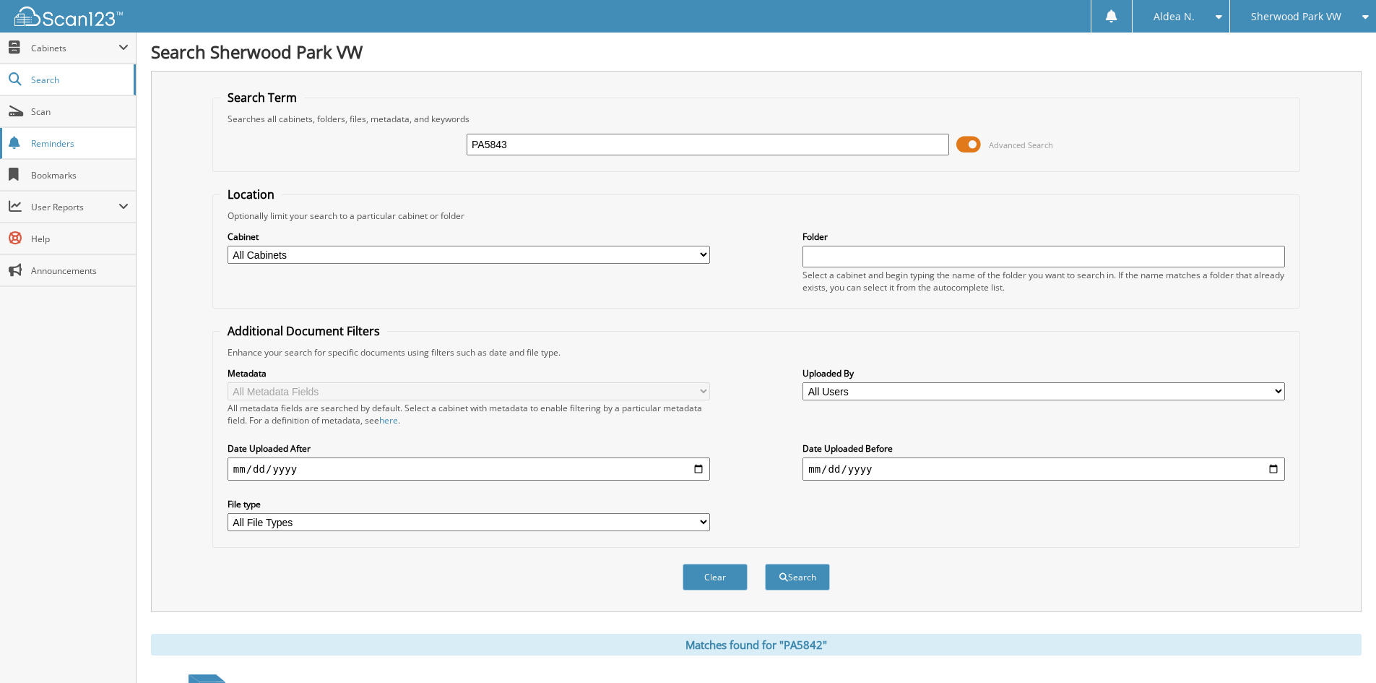
click at [765, 563] on button "Search" at bounding box center [797, 576] width 65 height 27
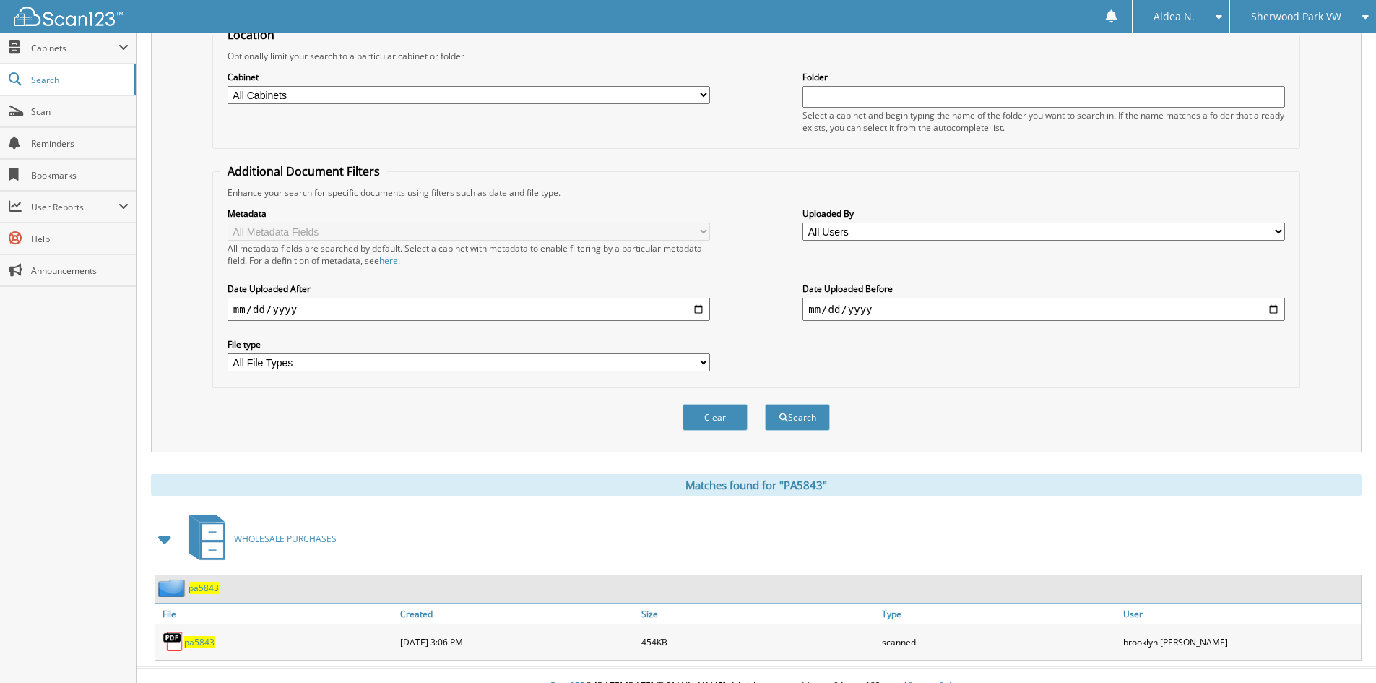
scroll to position [181, 0]
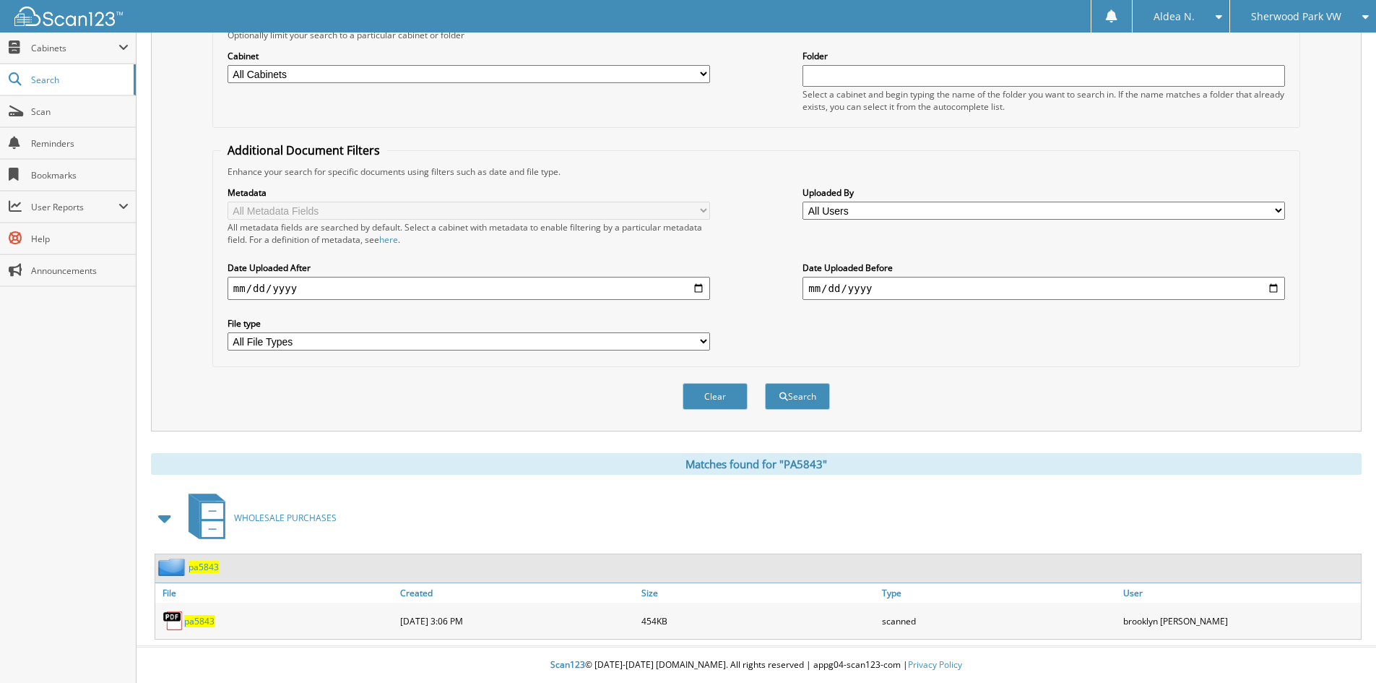
click at [198, 623] on span "pa5843" at bounding box center [199, 621] width 30 height 12
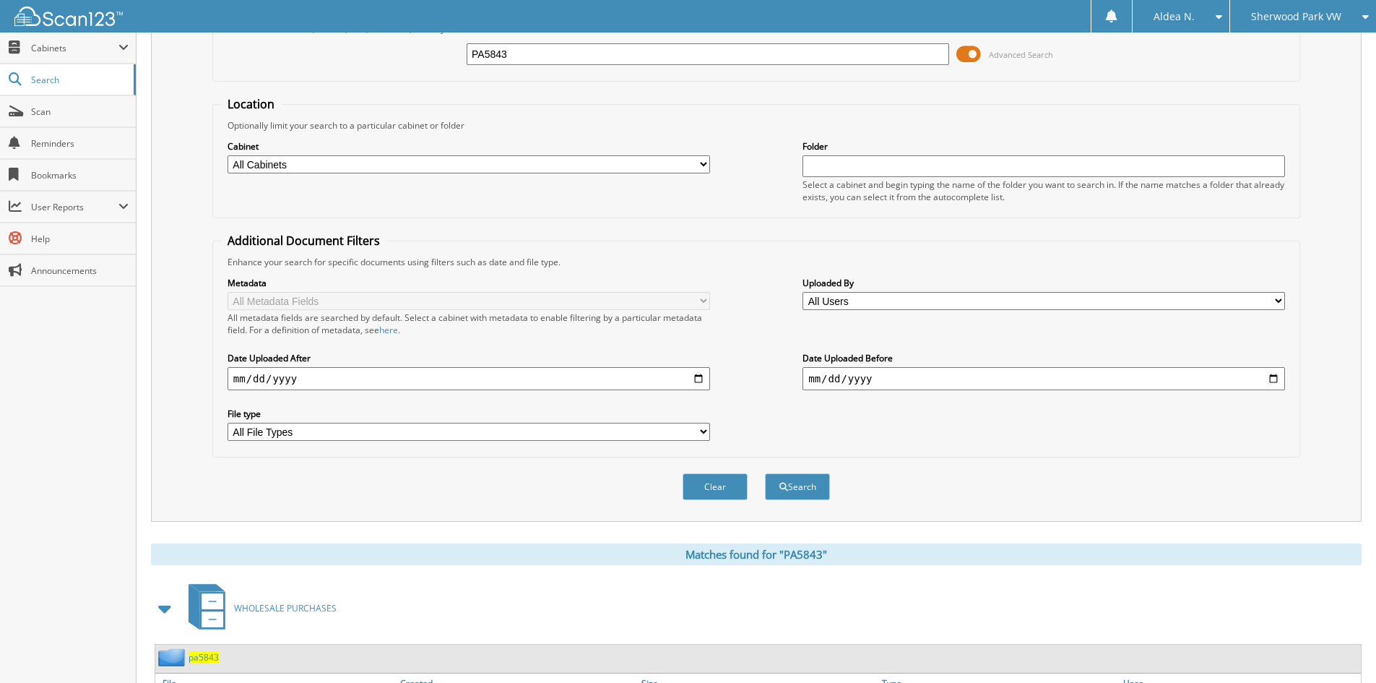
scroll to position [0, 0]
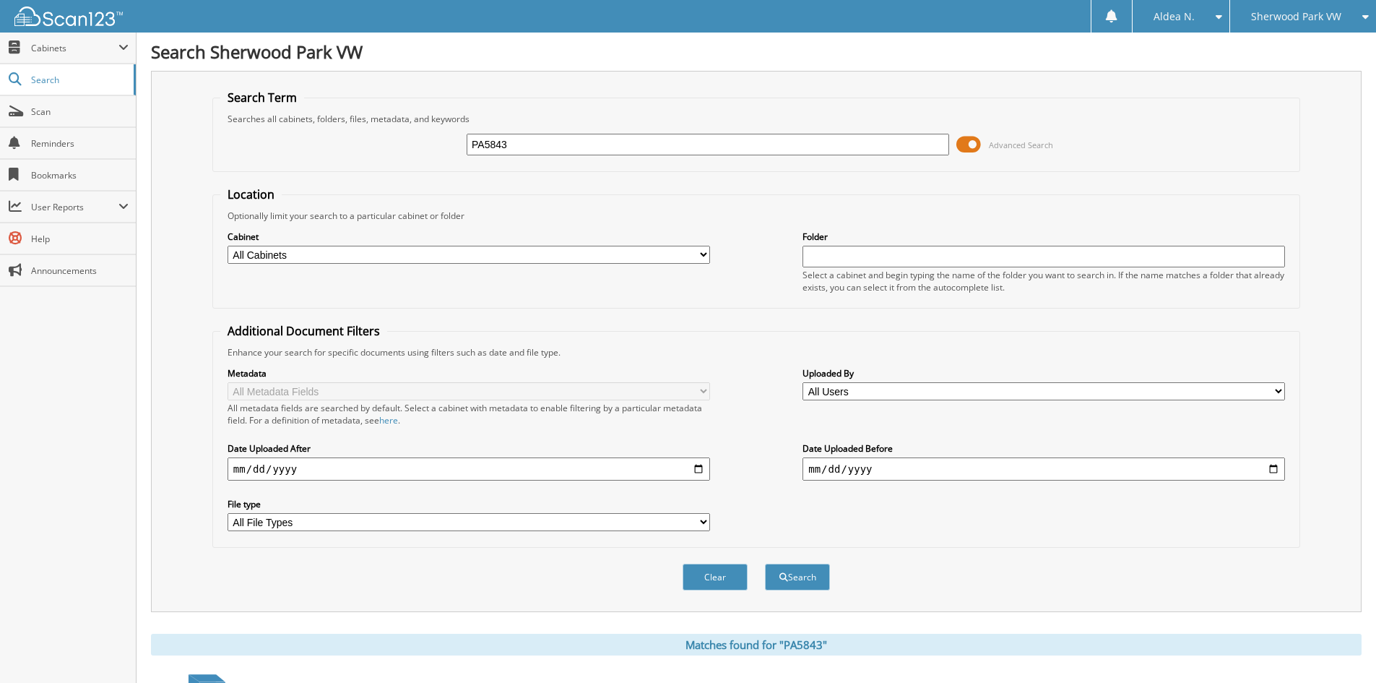
drag, startPoint x: 554, startPoint y: 146, endPoint x: 310, endPoint y: 132, distance: 244.6
click at [310, 132] on div "PA5843 Advanced Search" at bounding box center [756, 144] width 1072 height 39
paste input "4"
type input "PA5844"
click at [765, 563] on button "Search" at bounding box center [797, 576] width 65 height 27
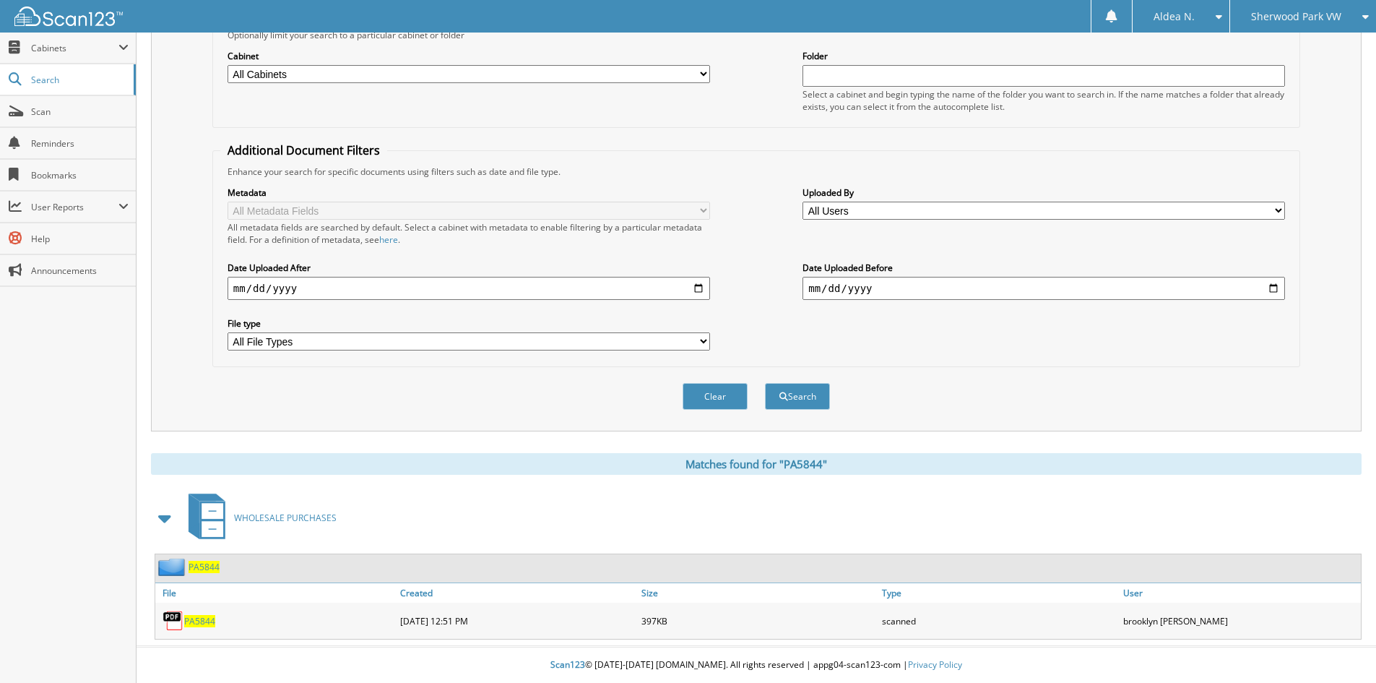
click at [200, 620] on span "PA5844" at bounding box center [199, 621] width 31 height 12
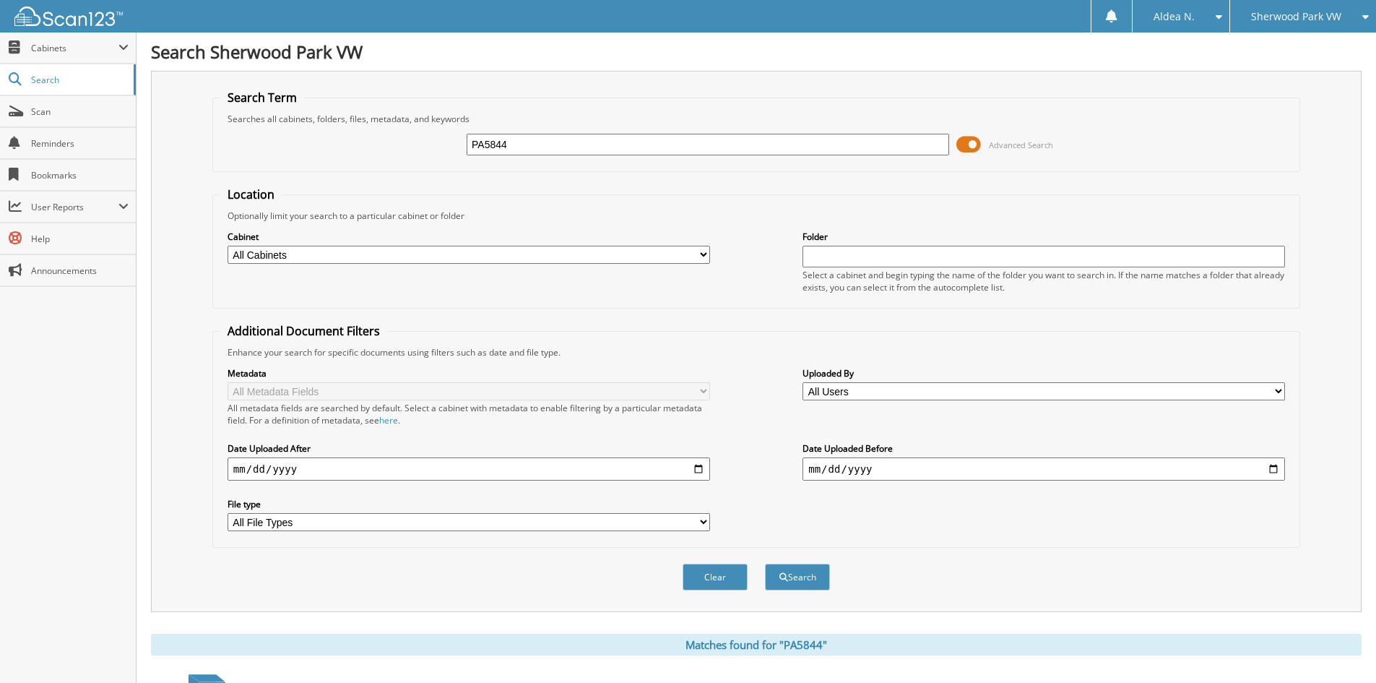
drag, startPoint x: 544, startPoint y: 144, endPoint x: 245, endPoint y: 149, distance: 299.1
click at [245, 149] on div "PA5844 Advanced Search" at bounding box center [756, 144] width 1072 height 39
paste input "5"
type input "PA5845"
click at [765, 563] on button "Search" at bounding box center [797, 576] width 65 height 27
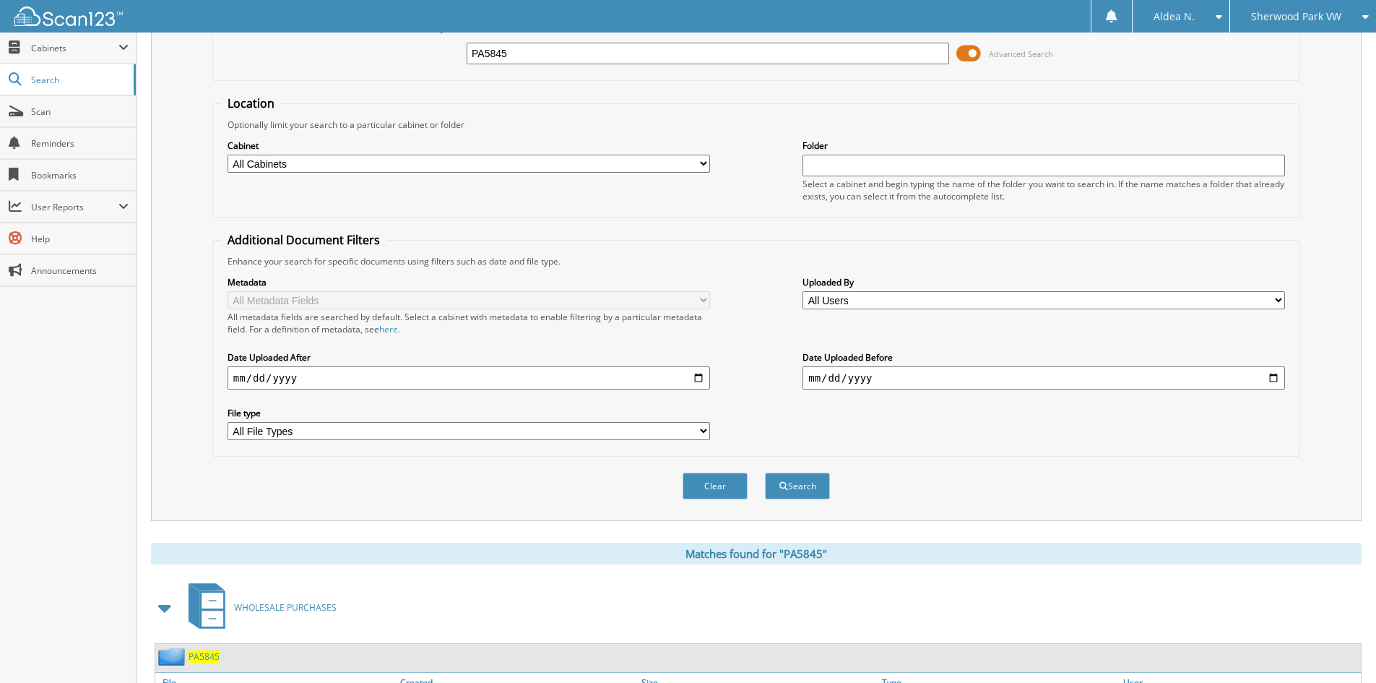
scroll to position [181, 0]
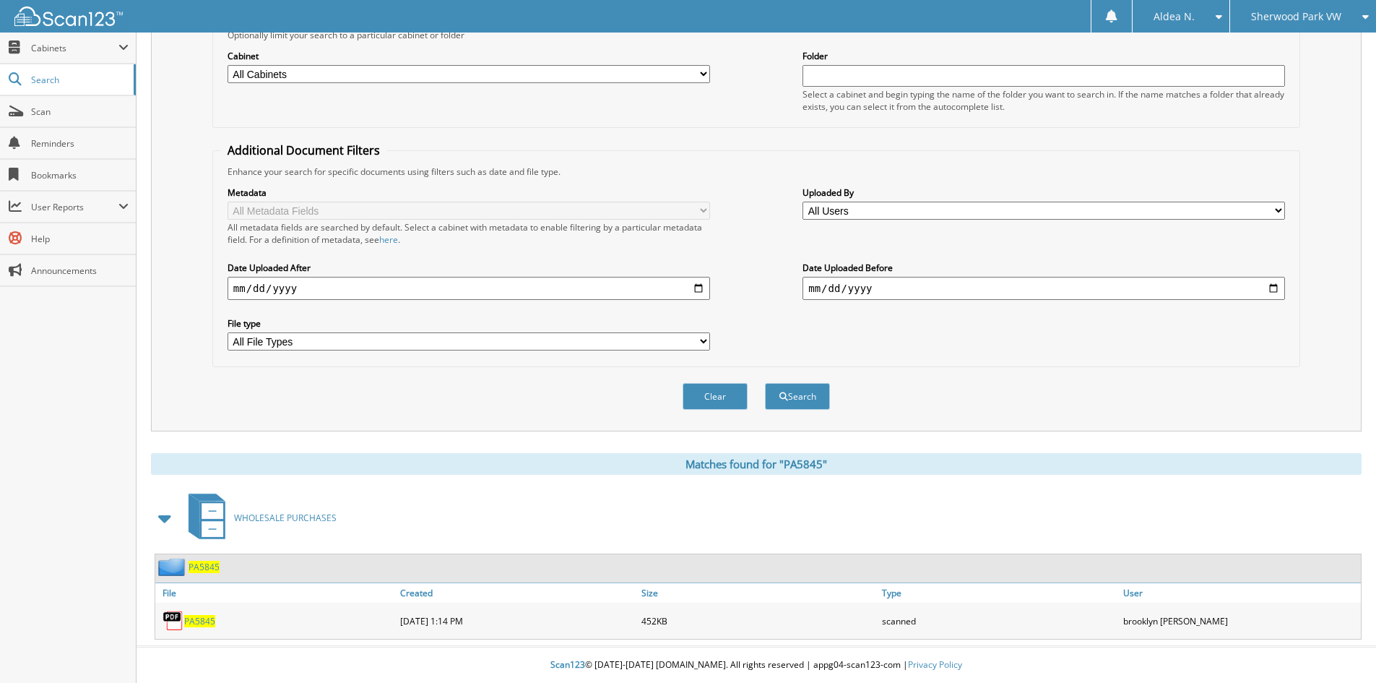
click at [206, 618] on span "PA5845" at bounding box center [199, 621] width 31 height 12
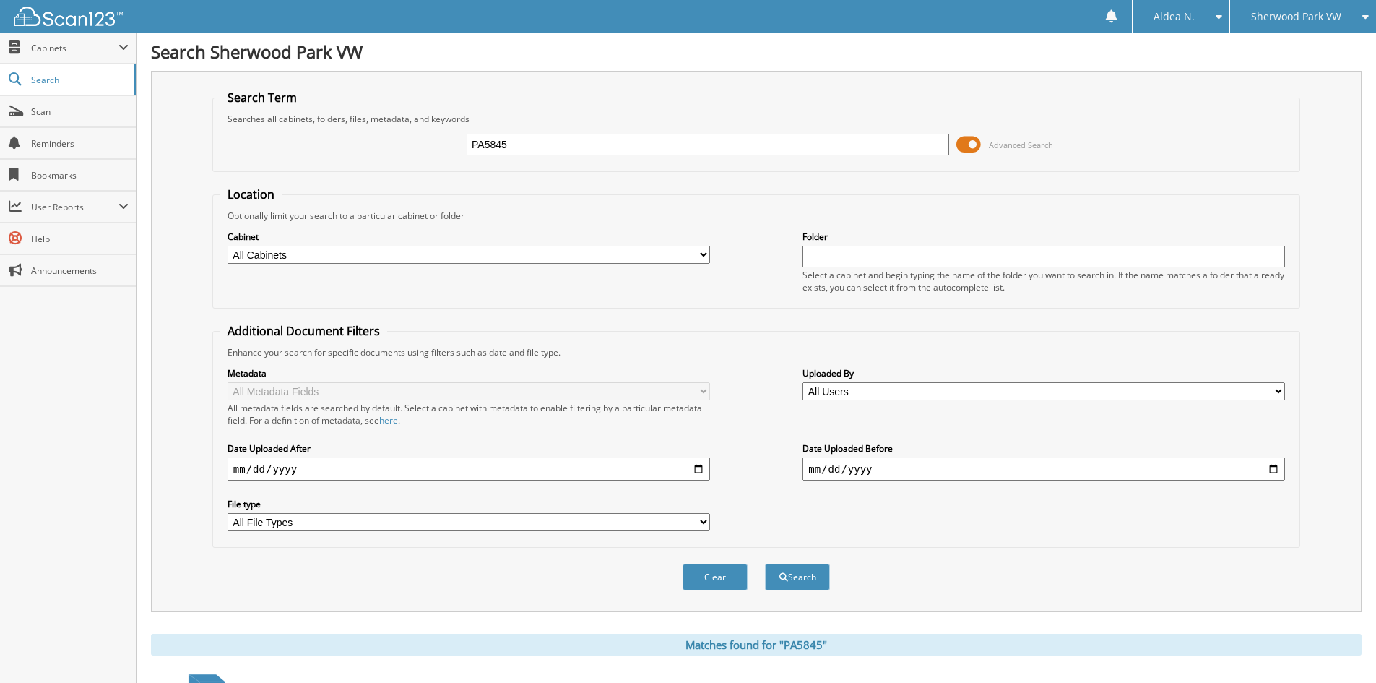
drag, startPoint x: 539, startPoint y: 140, endPoint x: 344, endPoint y: 144, distance: 195.1
click at [344, 143] on div "PA5845 Advanced Search" at bounding box center [756, 144] width 1072 height 39
paste input "6"
type input "PA5846"
click at [765, 563] on button "Search" at bounding box center [797, 576] width 65 height 27
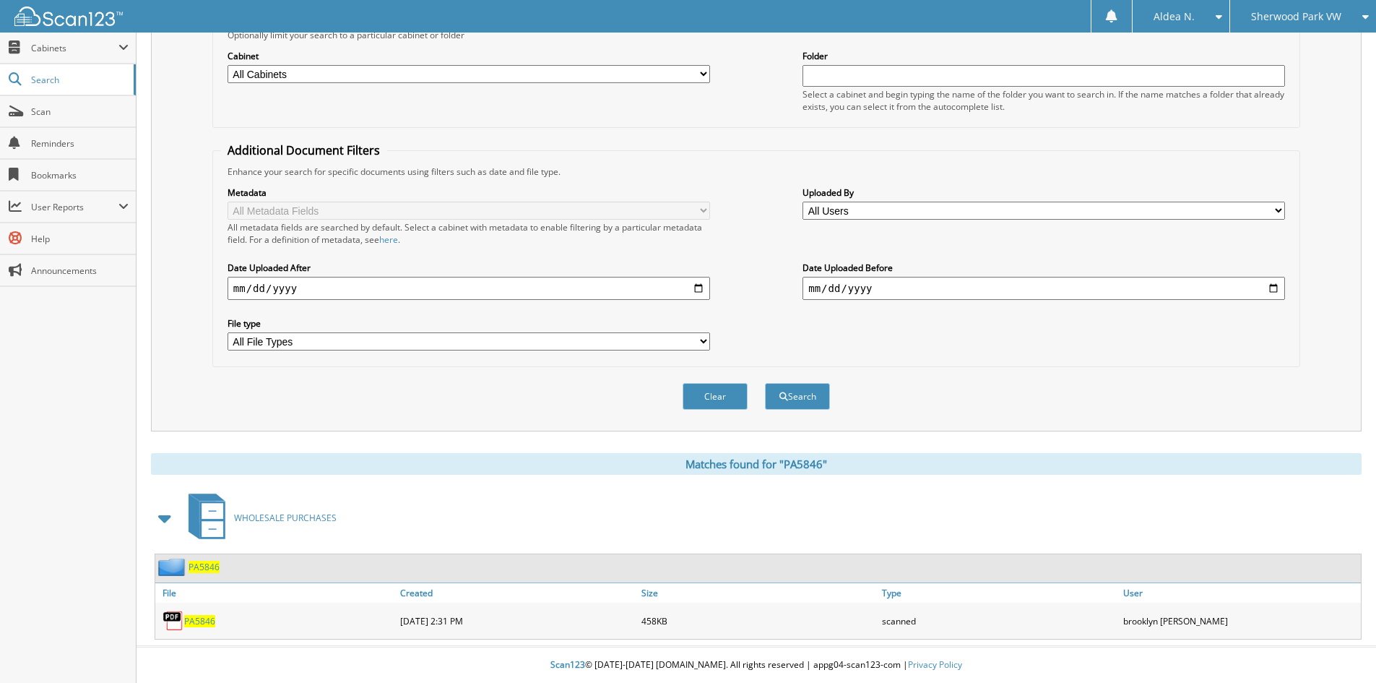
click at [194, 622] on span "PA5846" at bounding box center [199, 621] width 31 height 12
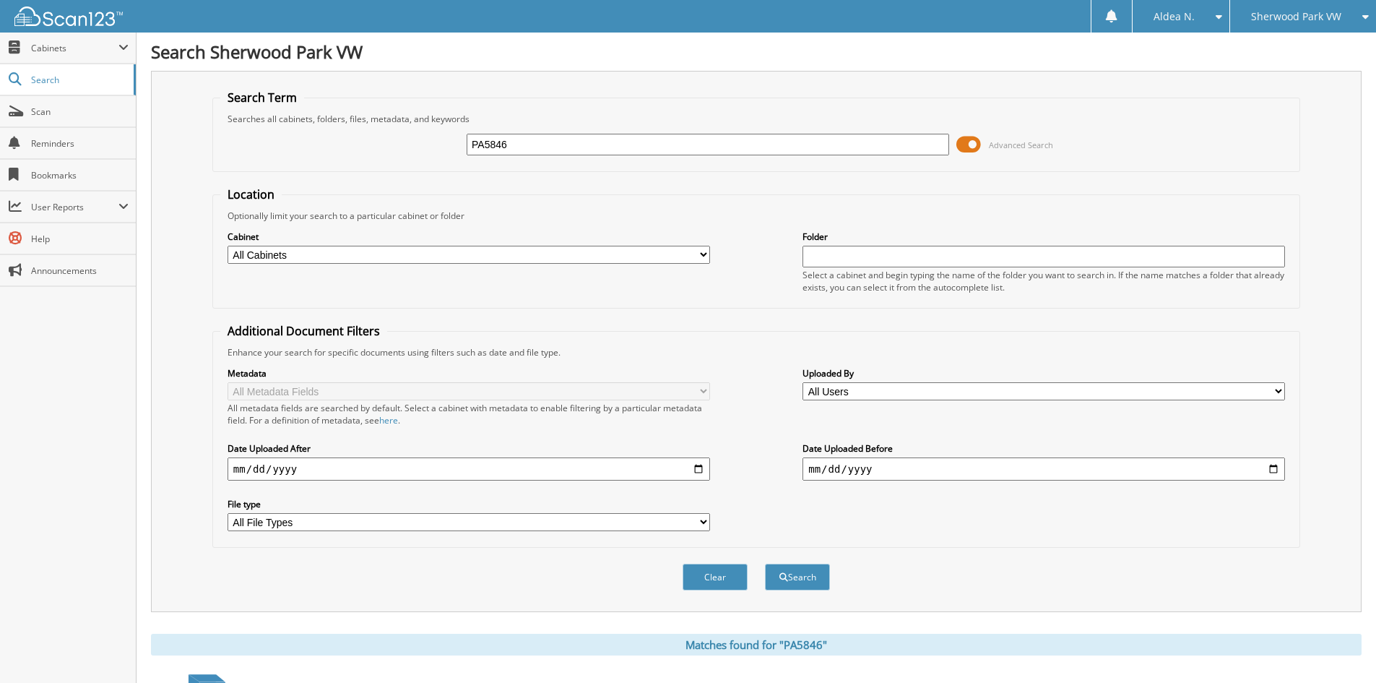
drag, startPoint x: 614, startPoint y: 139, endPoint x: 308, endPoint y: 163, distance: 307.2
click at [308, 163] on div "PA5846 Advanced Search" at bounding box center [756, 144] width 1072 height 39
paste input "7"
type input "PA5847"
click at [765, 563] on button "Search" at bounding box center [797, 576] width 65 height 27
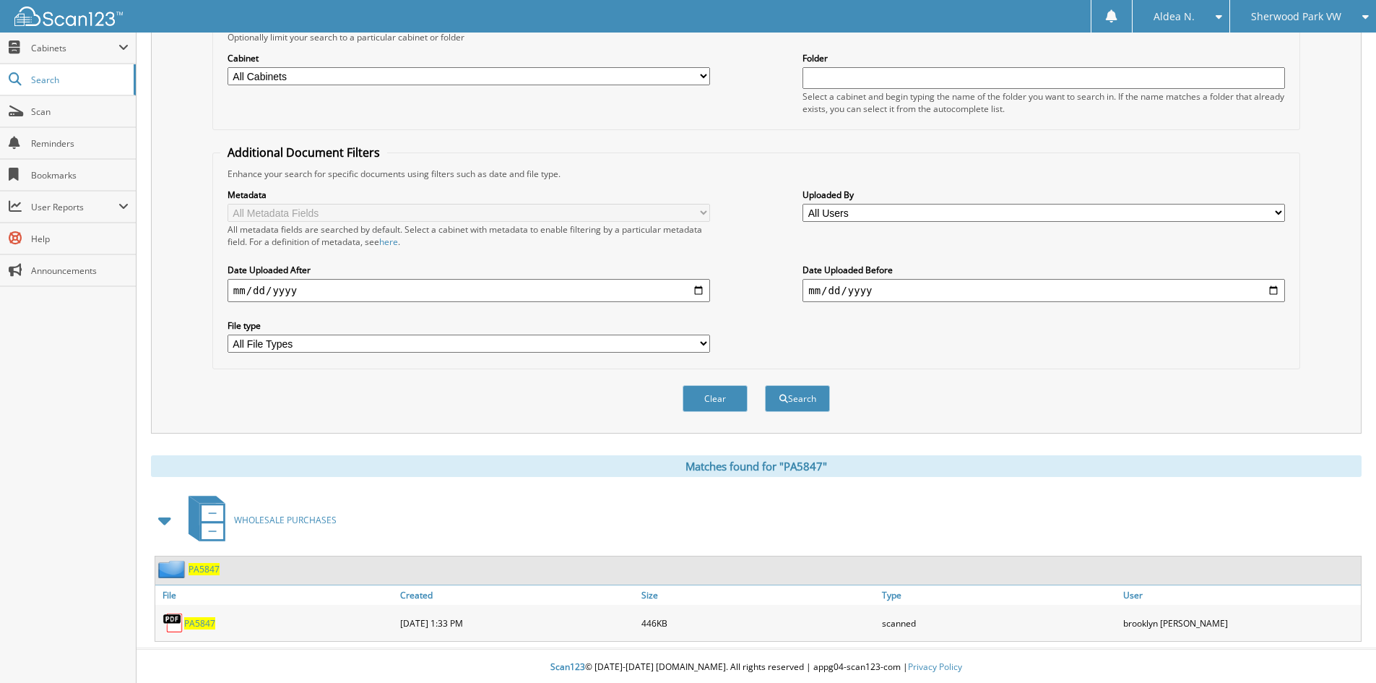
scroll to position [181, 0]
click at [202, 621] on span "PA5847" at bounding box center [199, 621] width 31 height 12
